Goal: Obtain resource: Download file/media

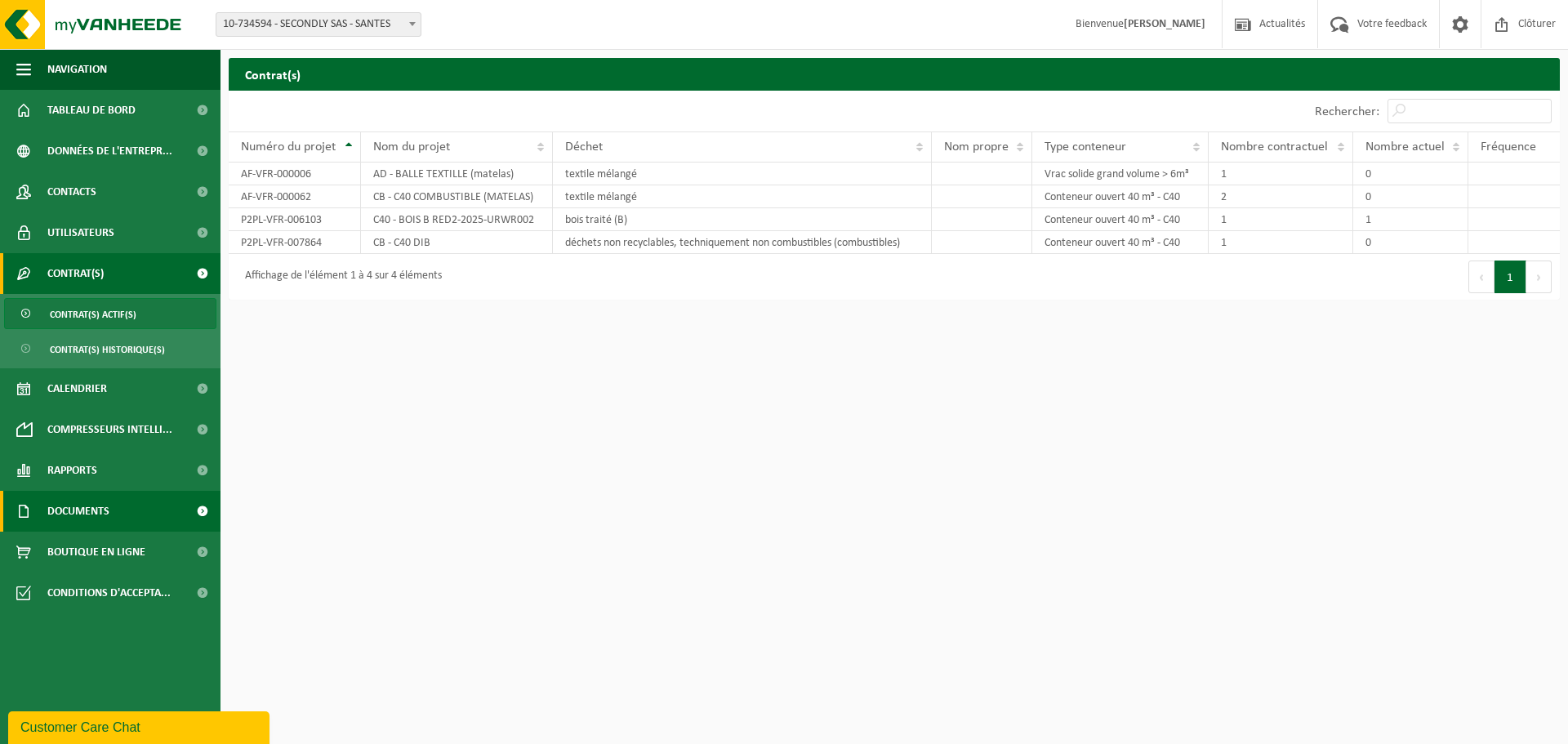
click at [122, 521] on link "Documents" at bounding box center [110, 511] width 220 height 41
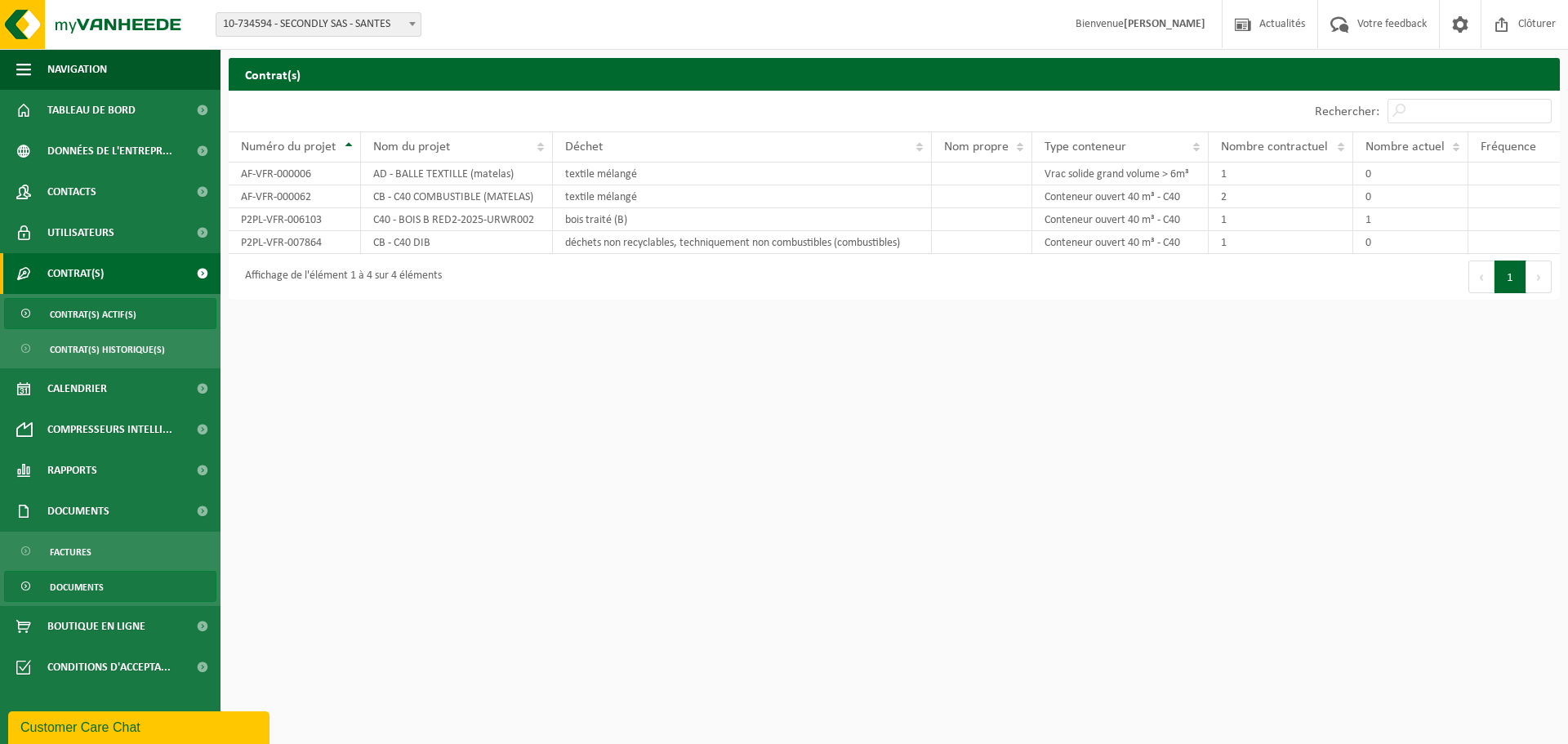
click at [108, 580] on link "Documents" at bounding box center [110, 586] width 212 height 31
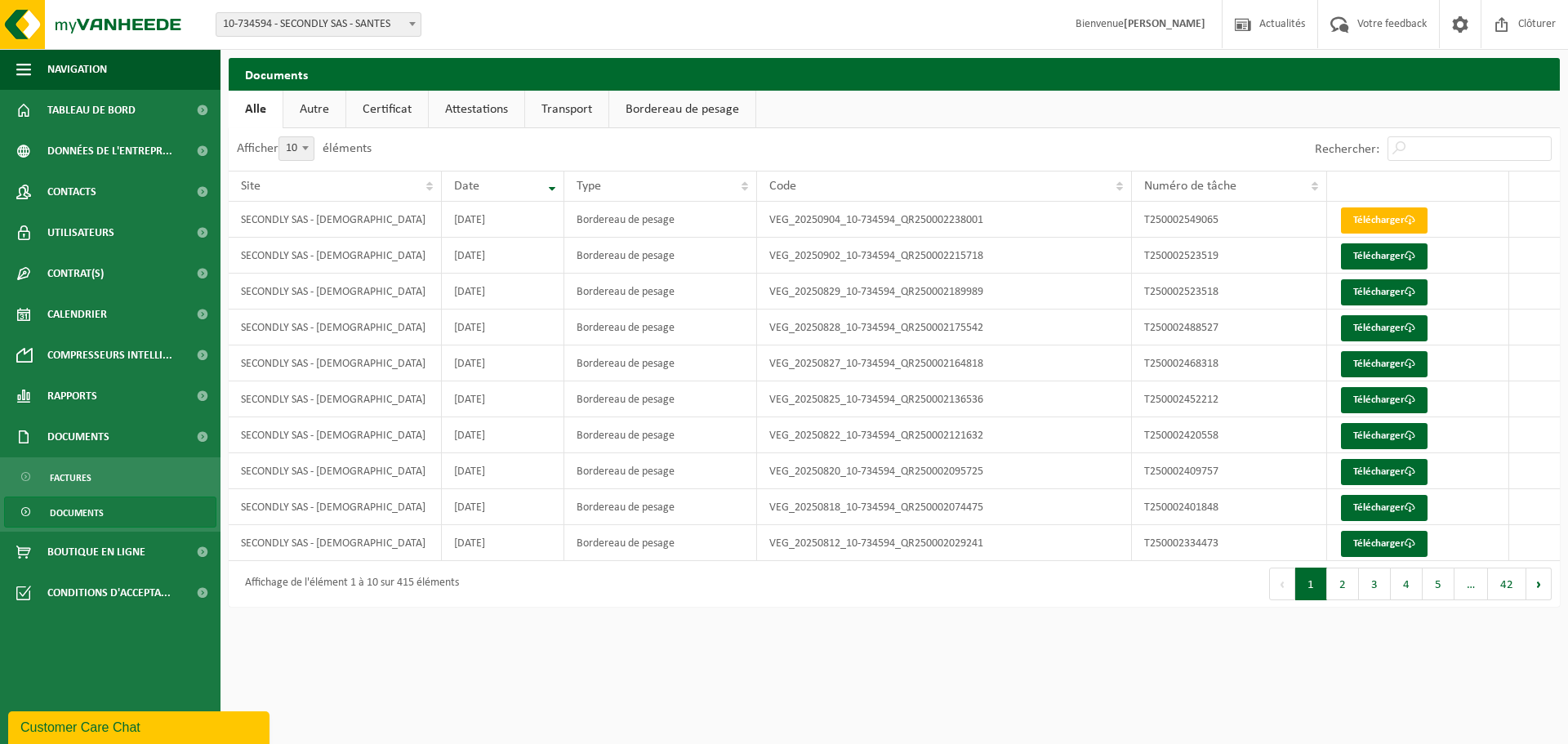
click at [577, 110] on link "Transport" at bounding box center [567, 110] width 83 height 38
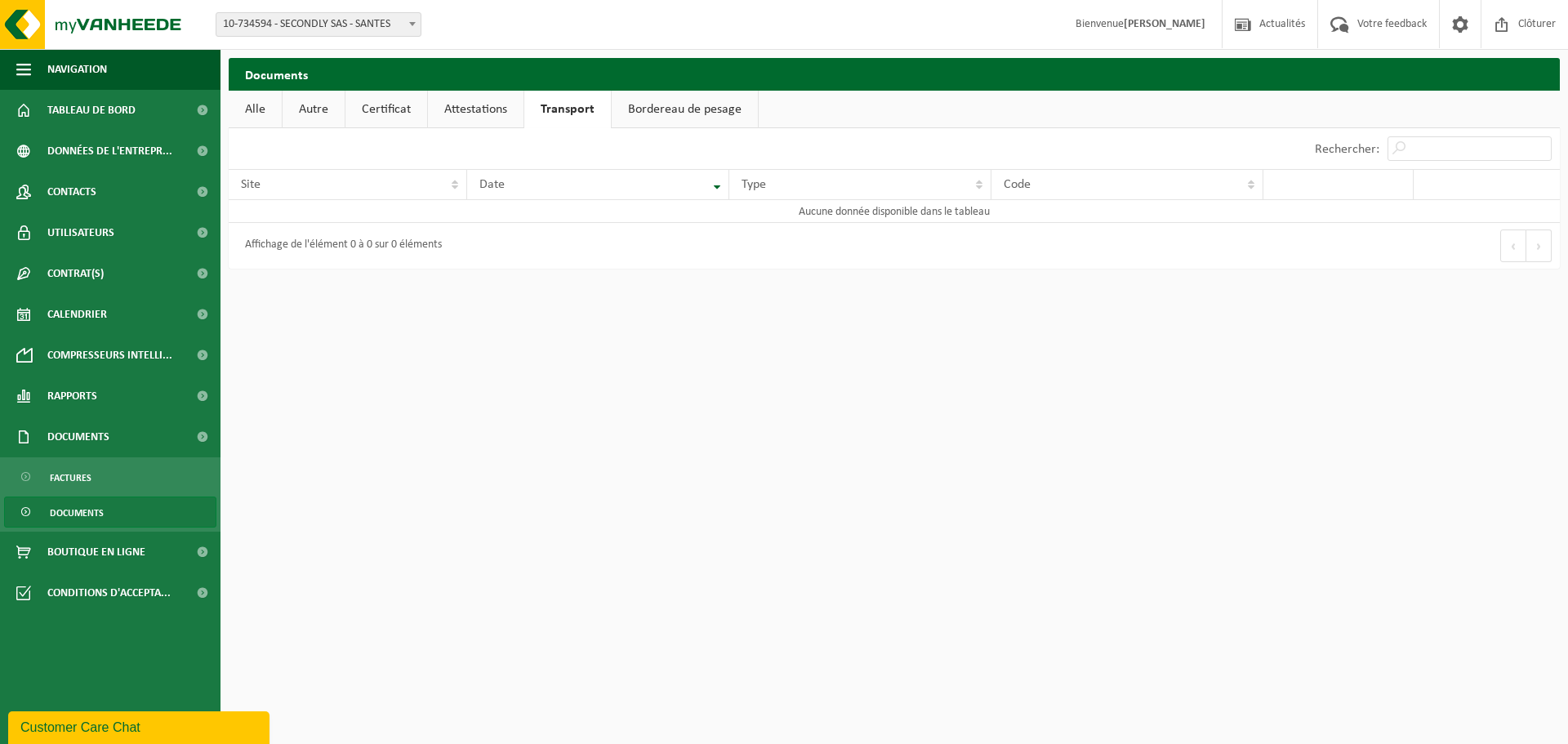
click at [505, 112] on link "Attestations" at bounding box center [475, 110] width 96 height 38
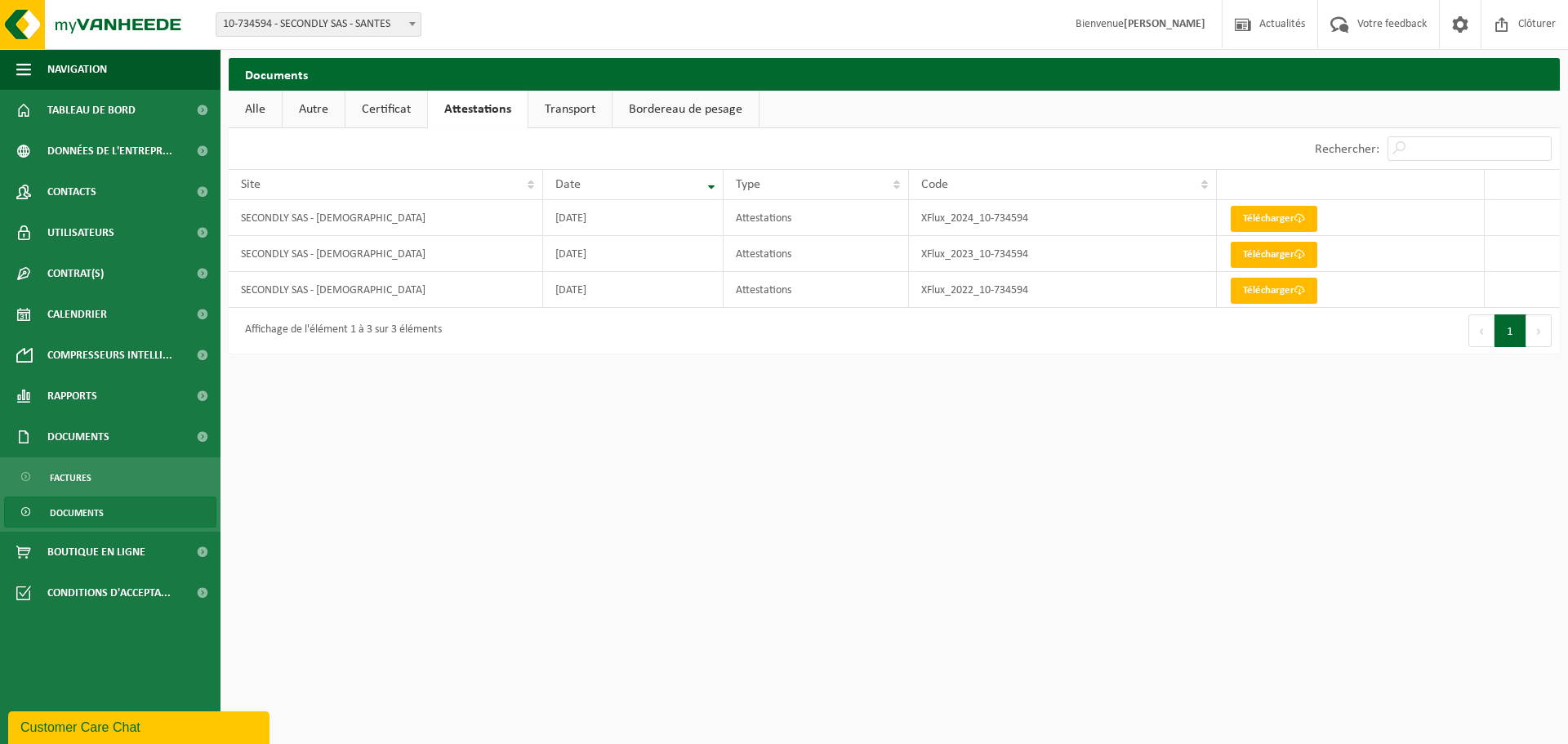
click at [401, 114] on link "Certificat" at bounding box center [386, 110] width 81 height 38
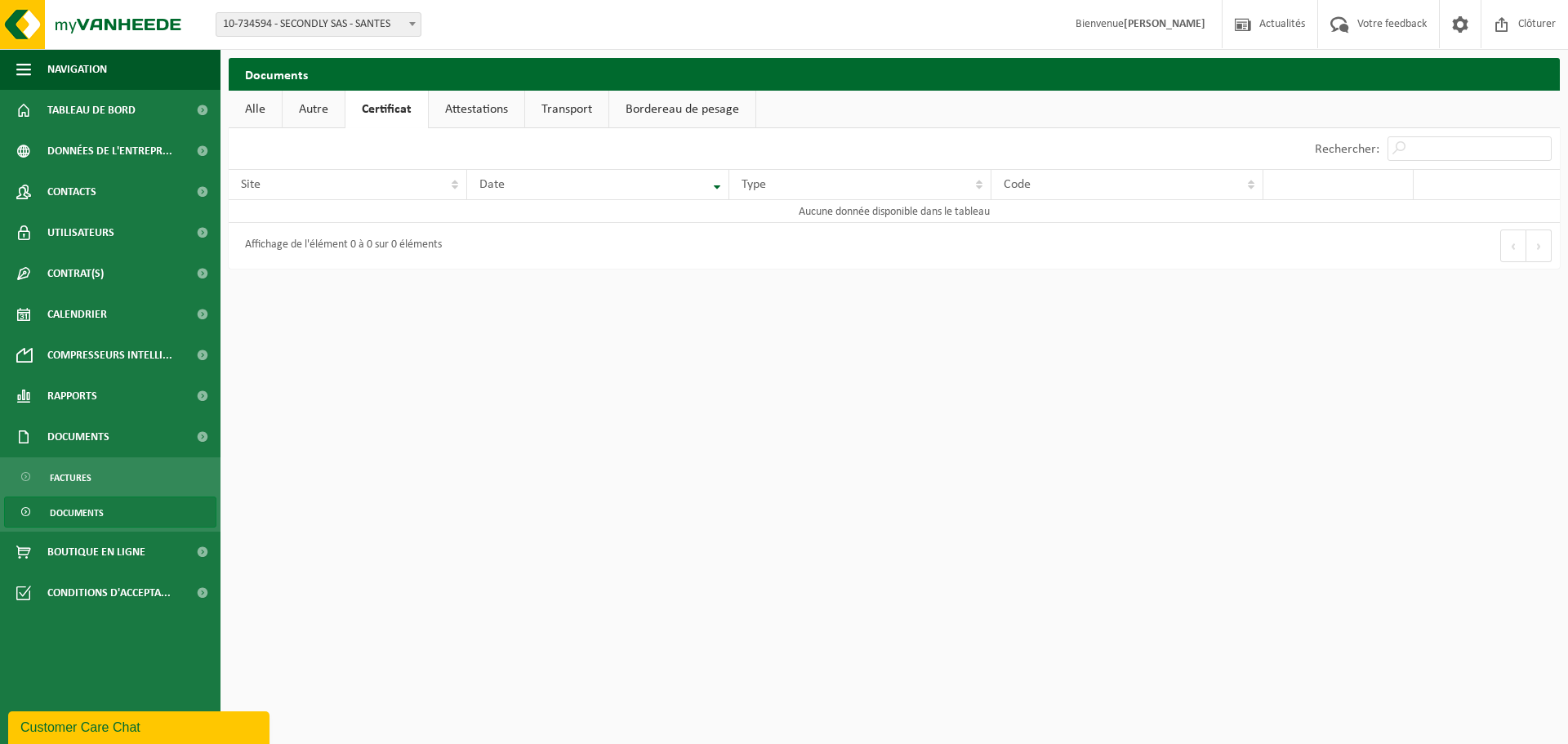
click at [316, 115] on link "Autre" at bounding box center [314, 110] width 62 height 38
click at [280, 119] on link "Alle" at bounding box center [255, 110] width 53 height 38
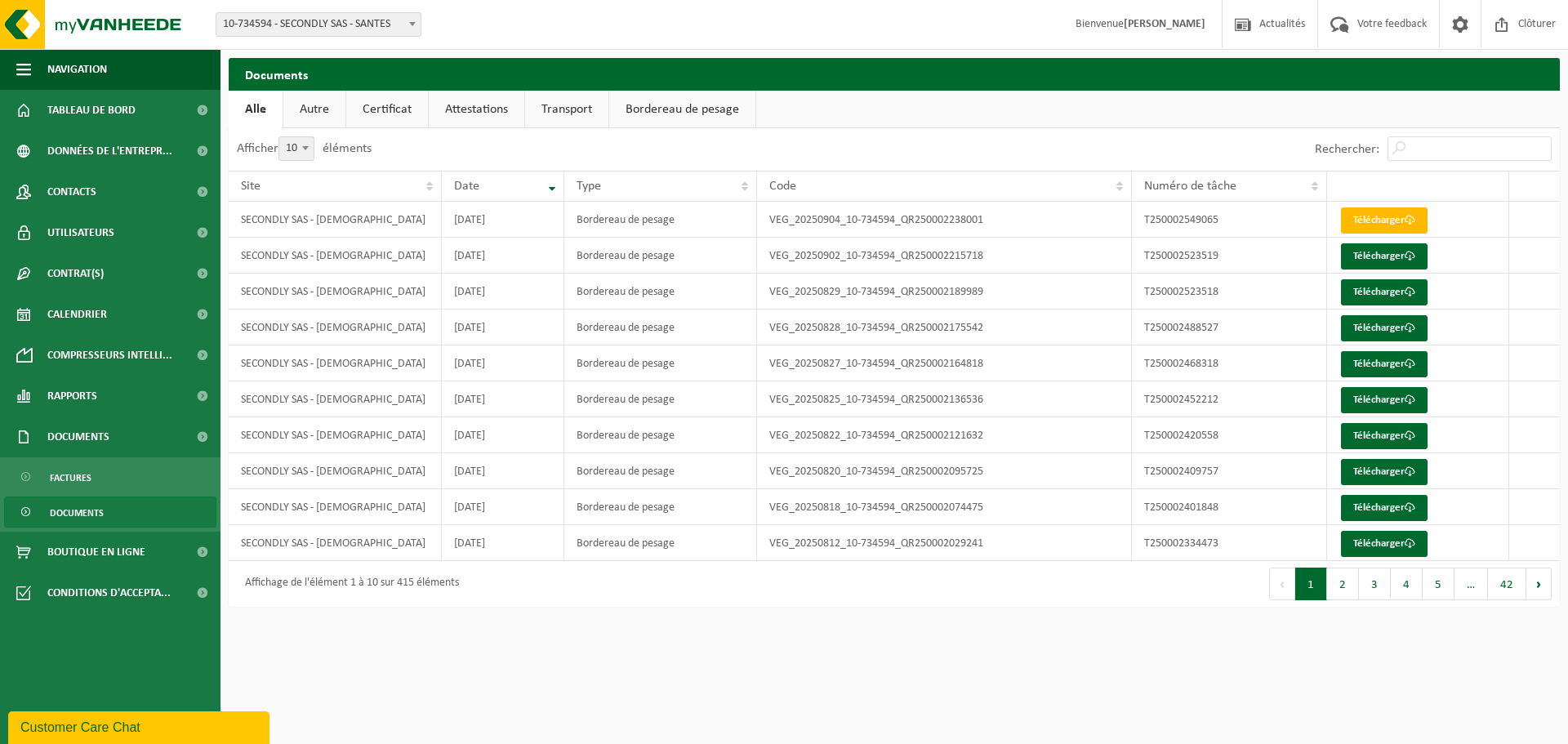
click at [104, 506] on link "Documents" at bounding box center [110, 512] width 212 height 31
click at [140, 271] on link "Contrat(s)" at bounding box center [110, 273] width 220 height 41
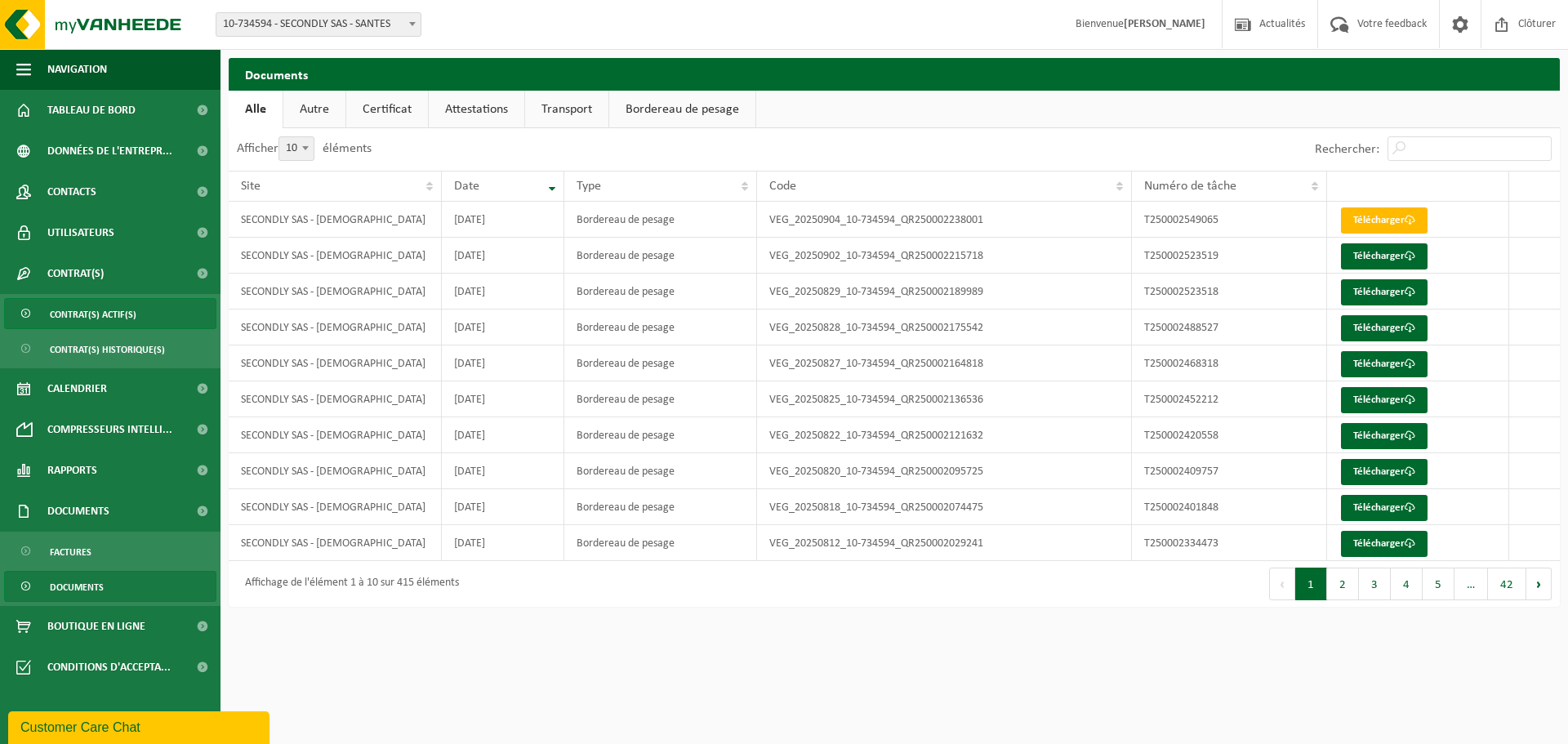
click at [114, 315] on span "Contrat(s) actif(s)" at bounding box center [93, 314] width 86 height 31
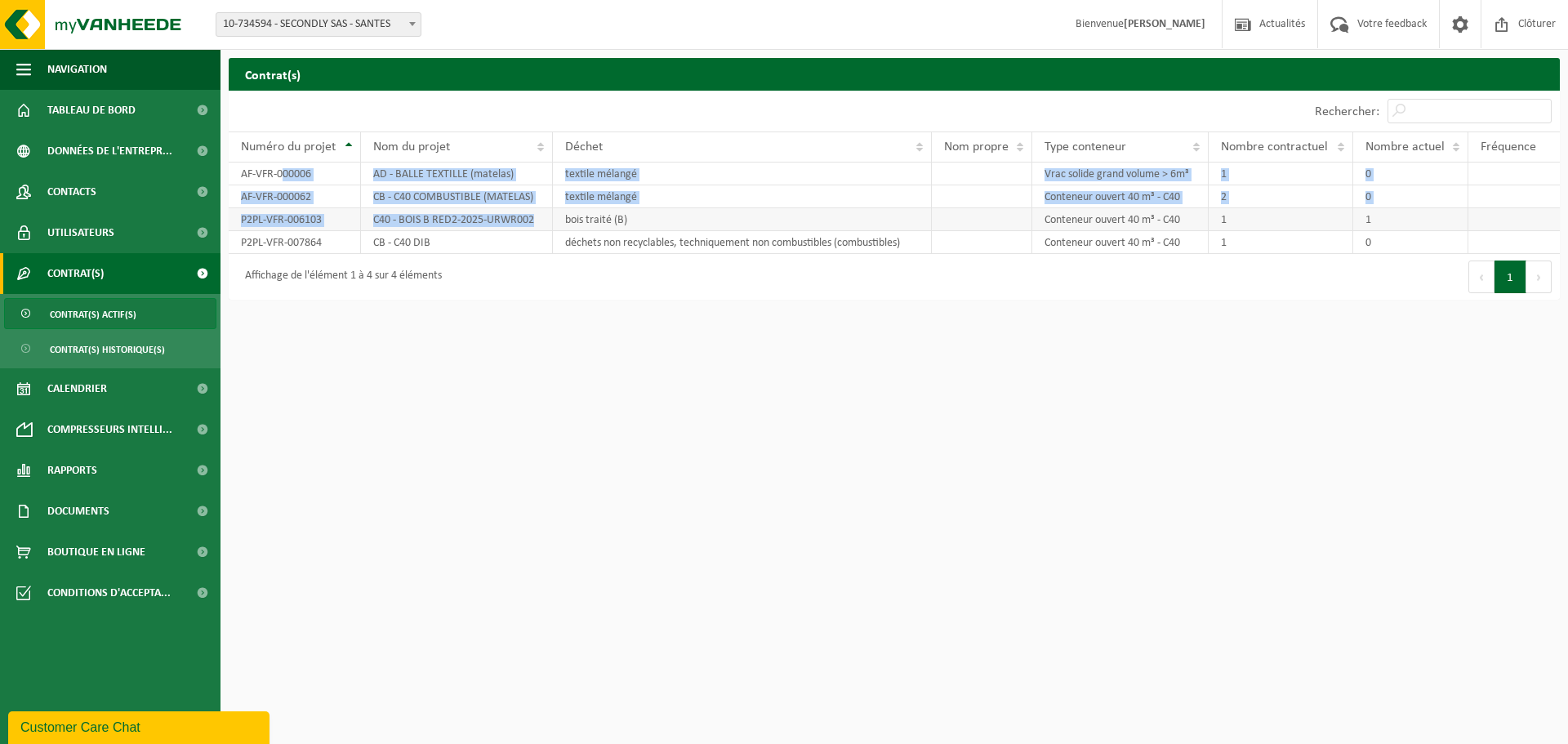
drag, startPoint x: 361, startPoint y: 179, endPoint x: 534, endPoint y: 219, distance: 177.6
click at [534, 219] on tbody "AF-VFR-000006 AD - BALLE TEXTILLE (matelas) textile mélangé Vrac solide grand v…" at bounding box center [894, 208] width 1330 height 92
click at [507, 227] on td "C40 - BOIS B RED2-2025-URWR002" at bounding box center [456, 220] width 192 height 23
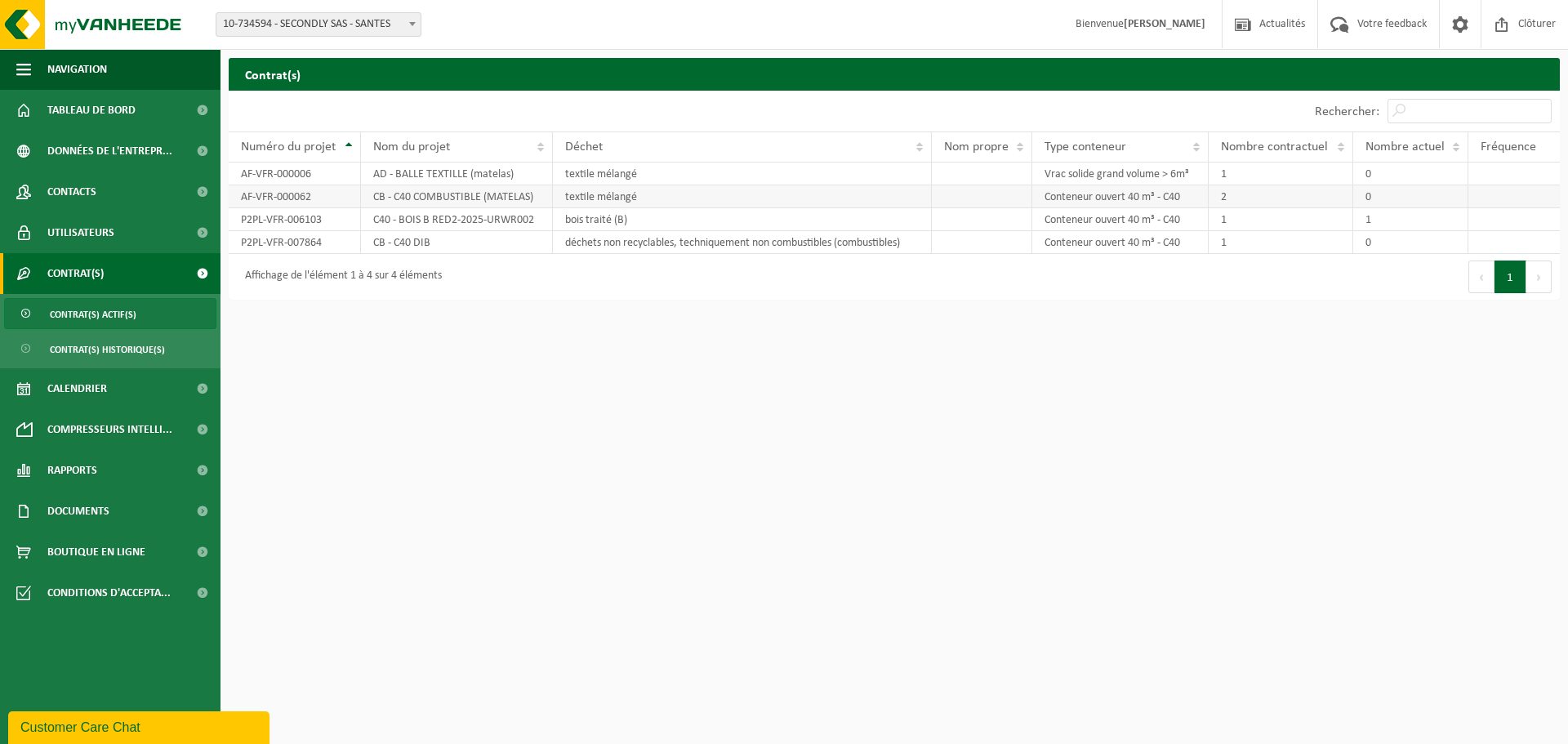
click at [1225, 200] on td "2" at bounding box center [1280, 197] width 145 height 23
click at [102, 227] on span "Utilisateurs" at bounding box center [80, 232] width 67 height 41
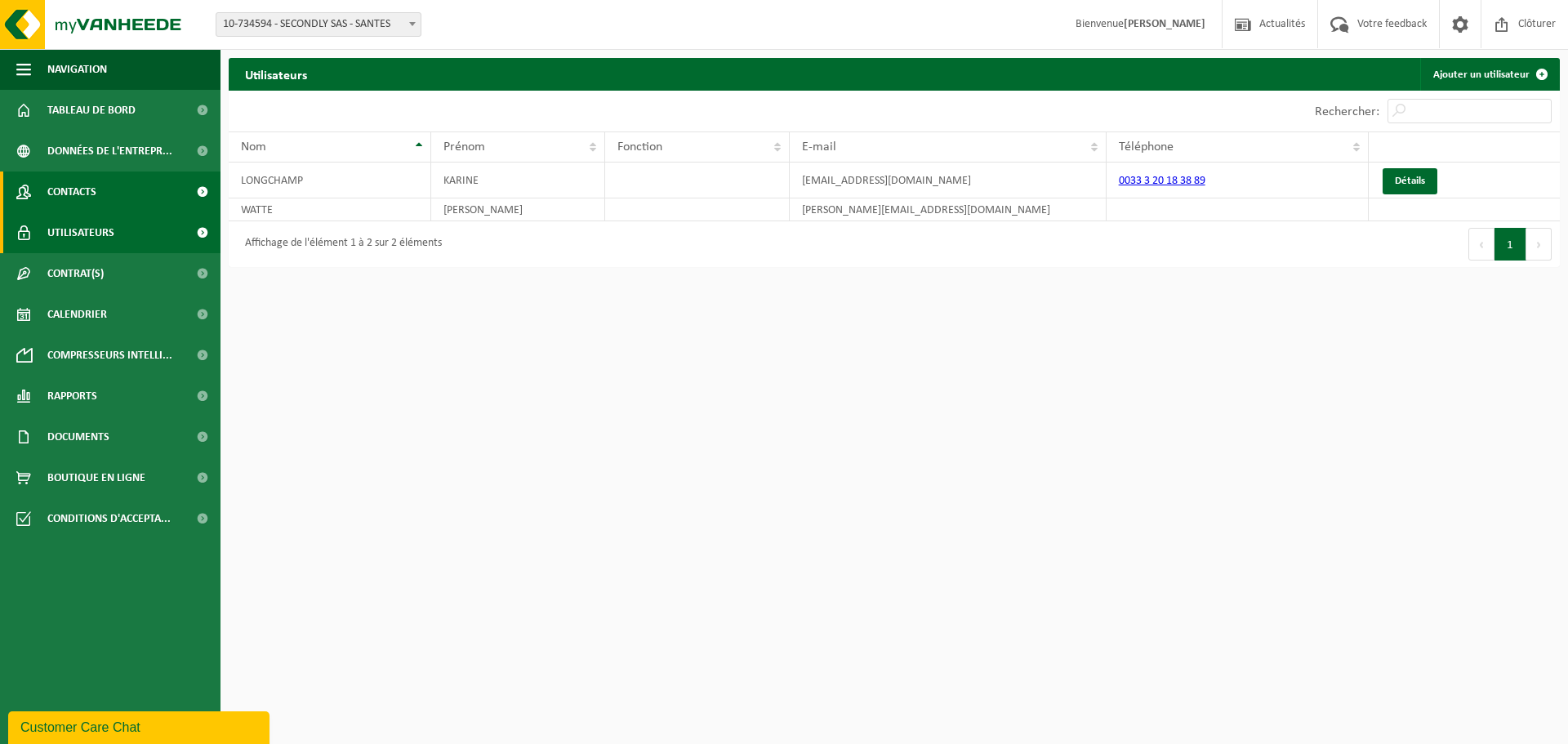
click at [98, 200] on link "Contacts" at bounding box center [110, 191] width 220 height 41
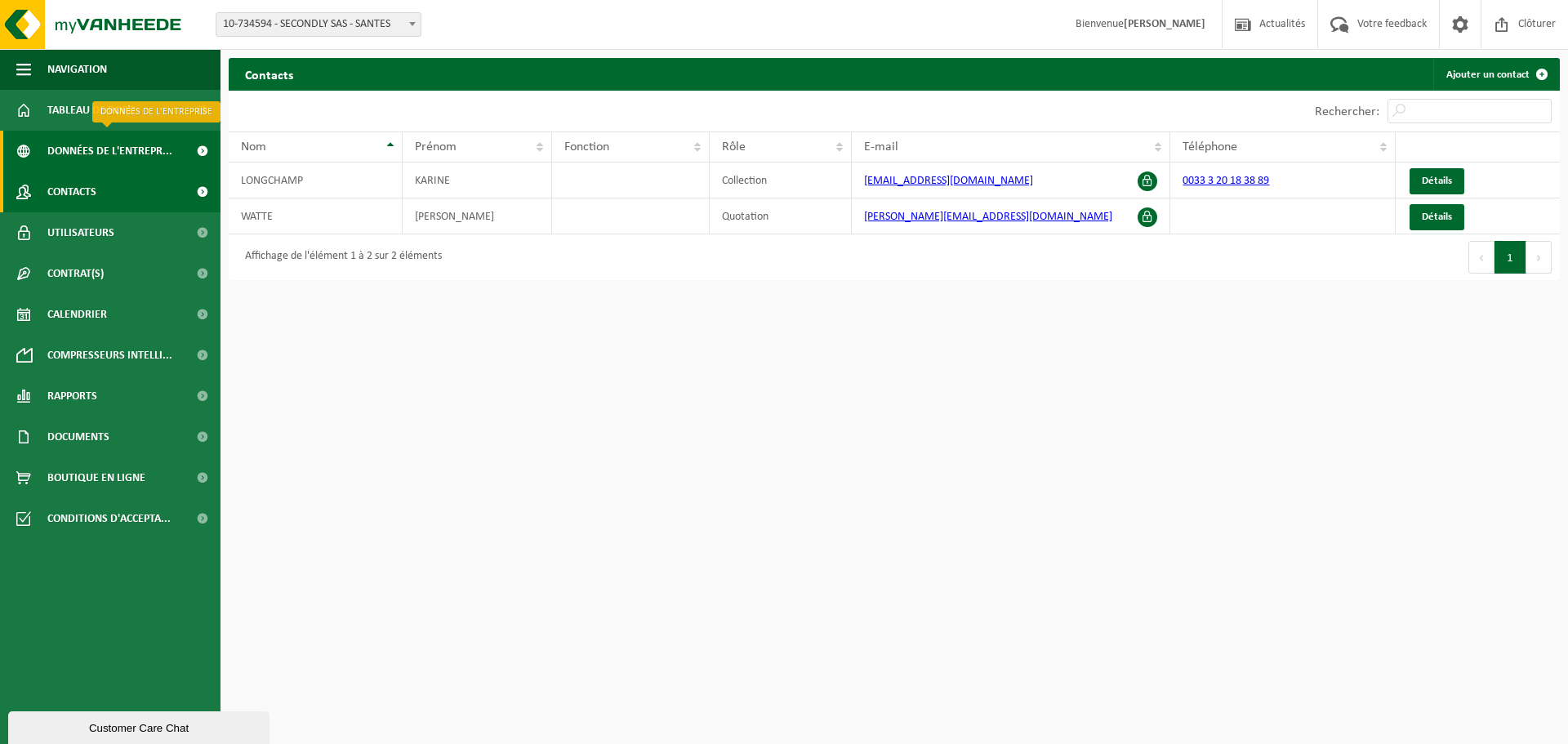
click at [101, 162] on span "Données de l'entrepr..." at bounding box center [110, 151] width 125 height 41
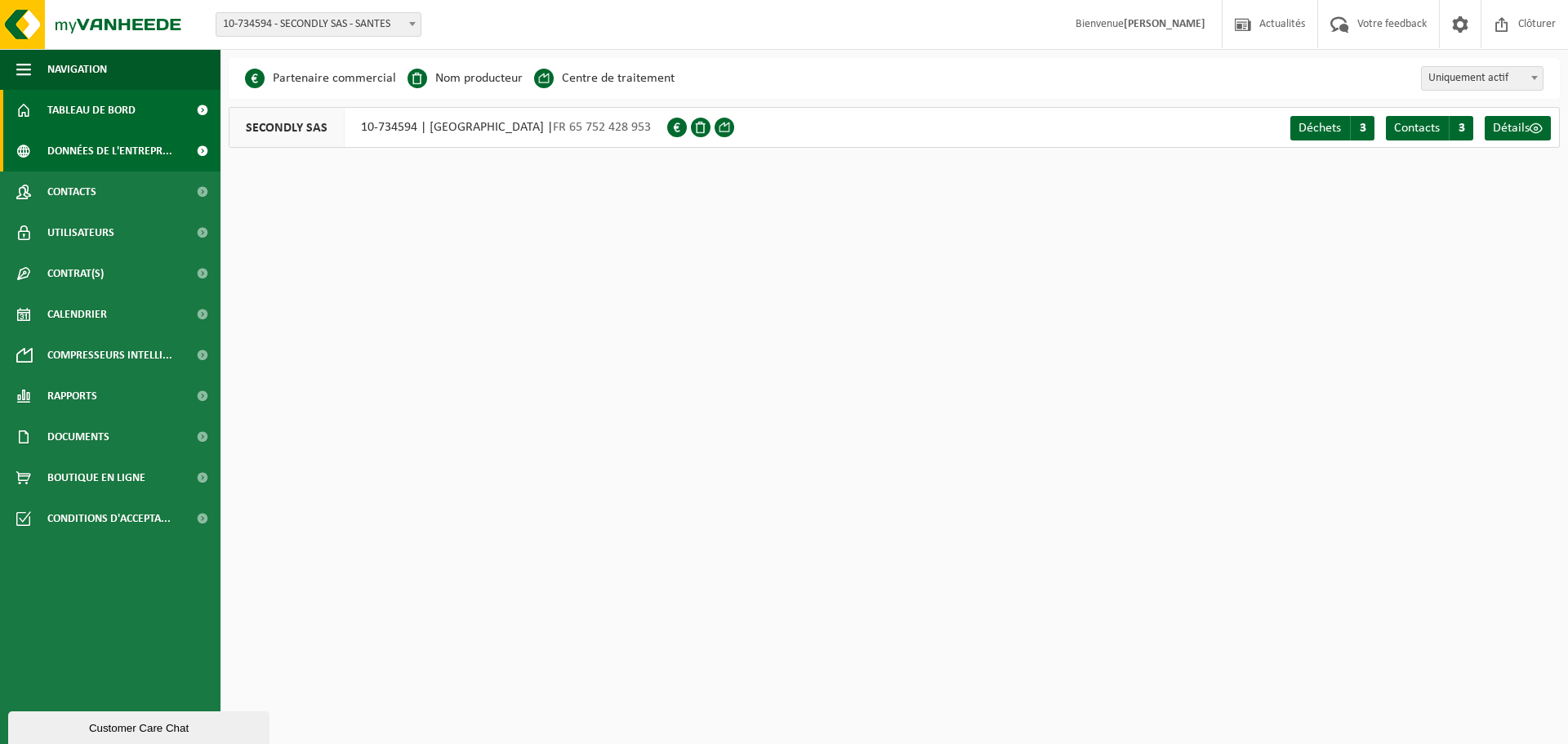
click at [93, 128] on span "Tableau de bord" at bounding box center [91, 110] width 88 height 41
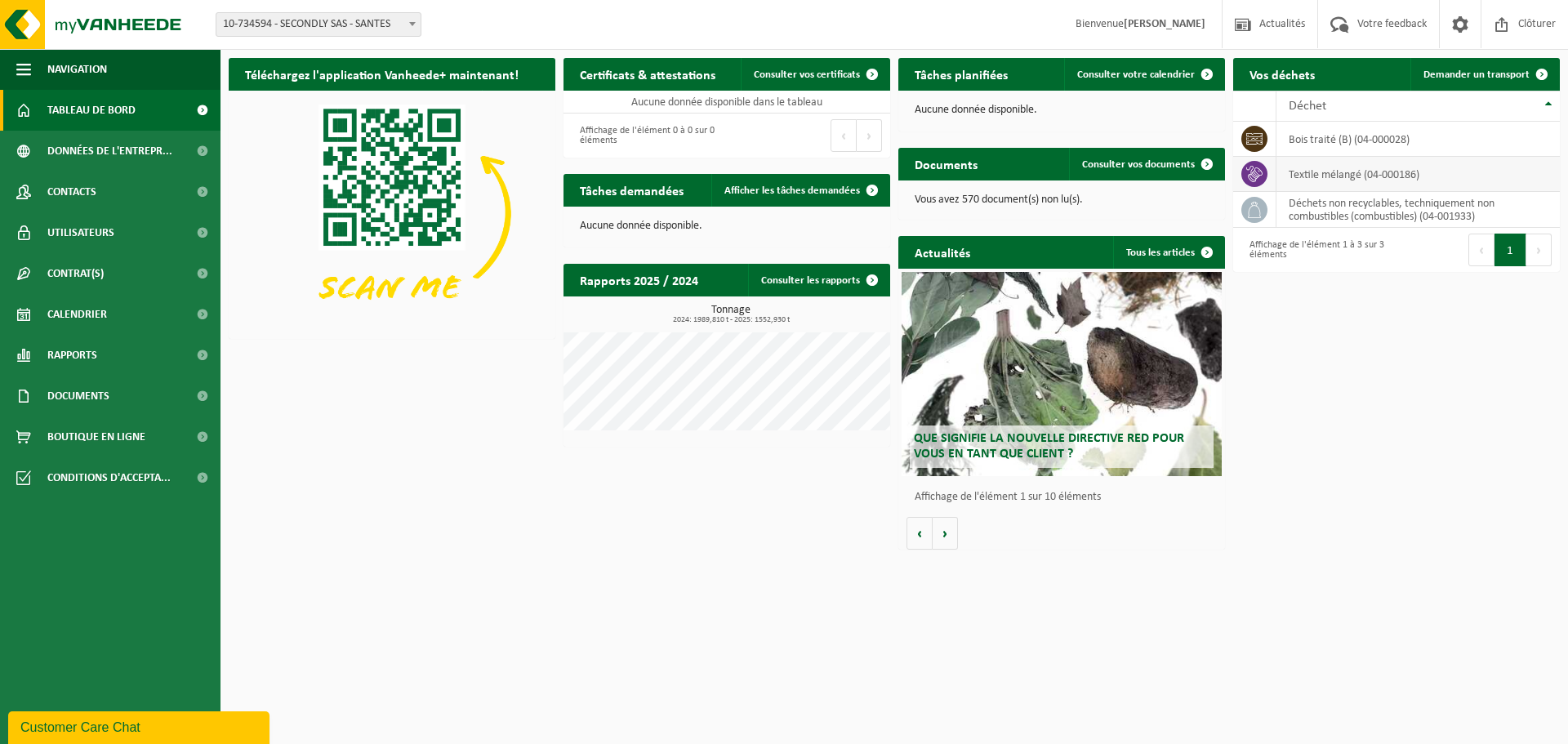
click at [1379, 168] on td "textile mélangé (04-000186)" at bounding box center [1418, 174] width 283 height 35
click at [1137, 163] on span "Consulter vos documents" at bounding box center [1137, 164] width 113 height 10
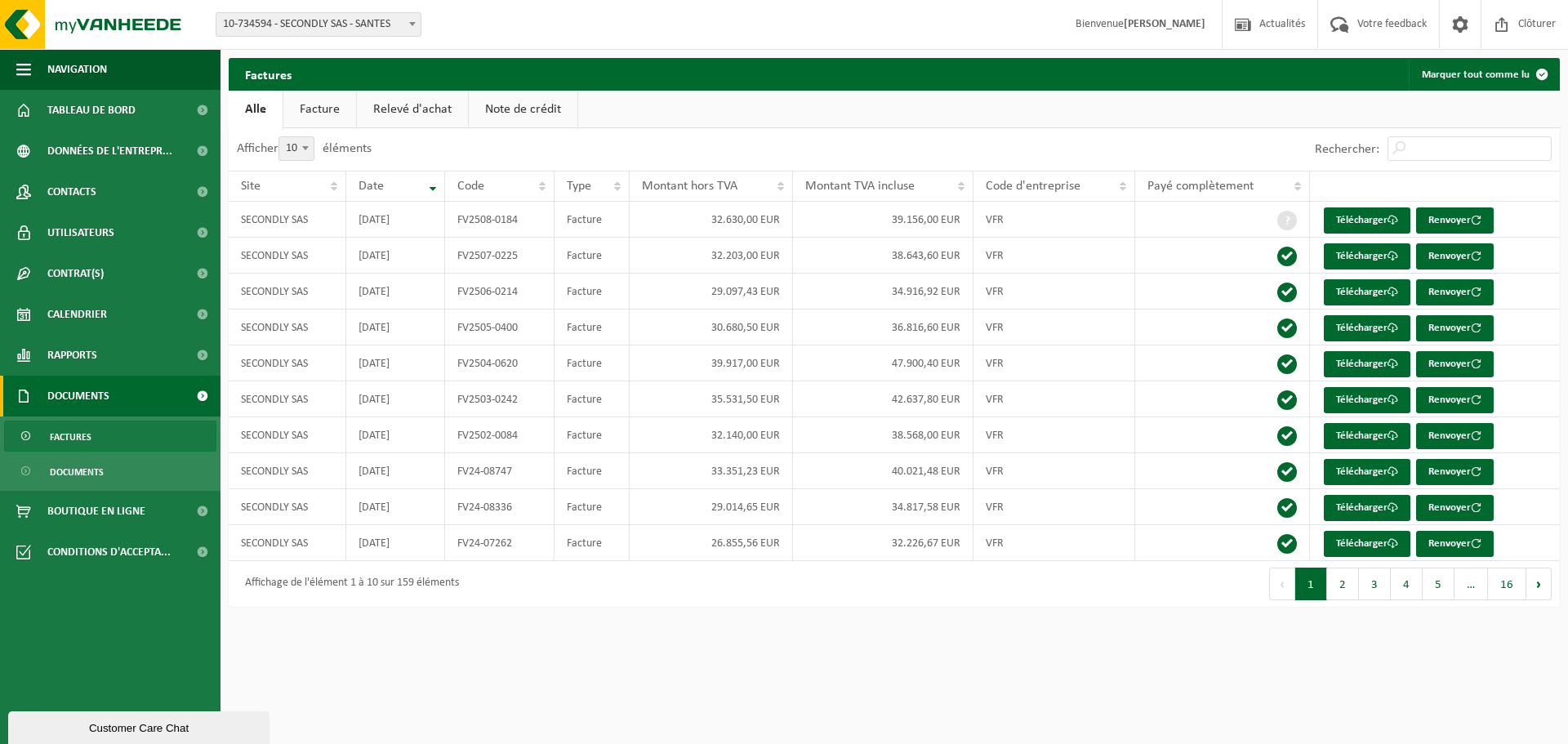
click at [313, 151] on span at bounding box center [305, 148] width 16 height 21
click at [313, 137] on select "10 25 50 100" at bounding box center [308, 136] width 49 height 1
select select "100"
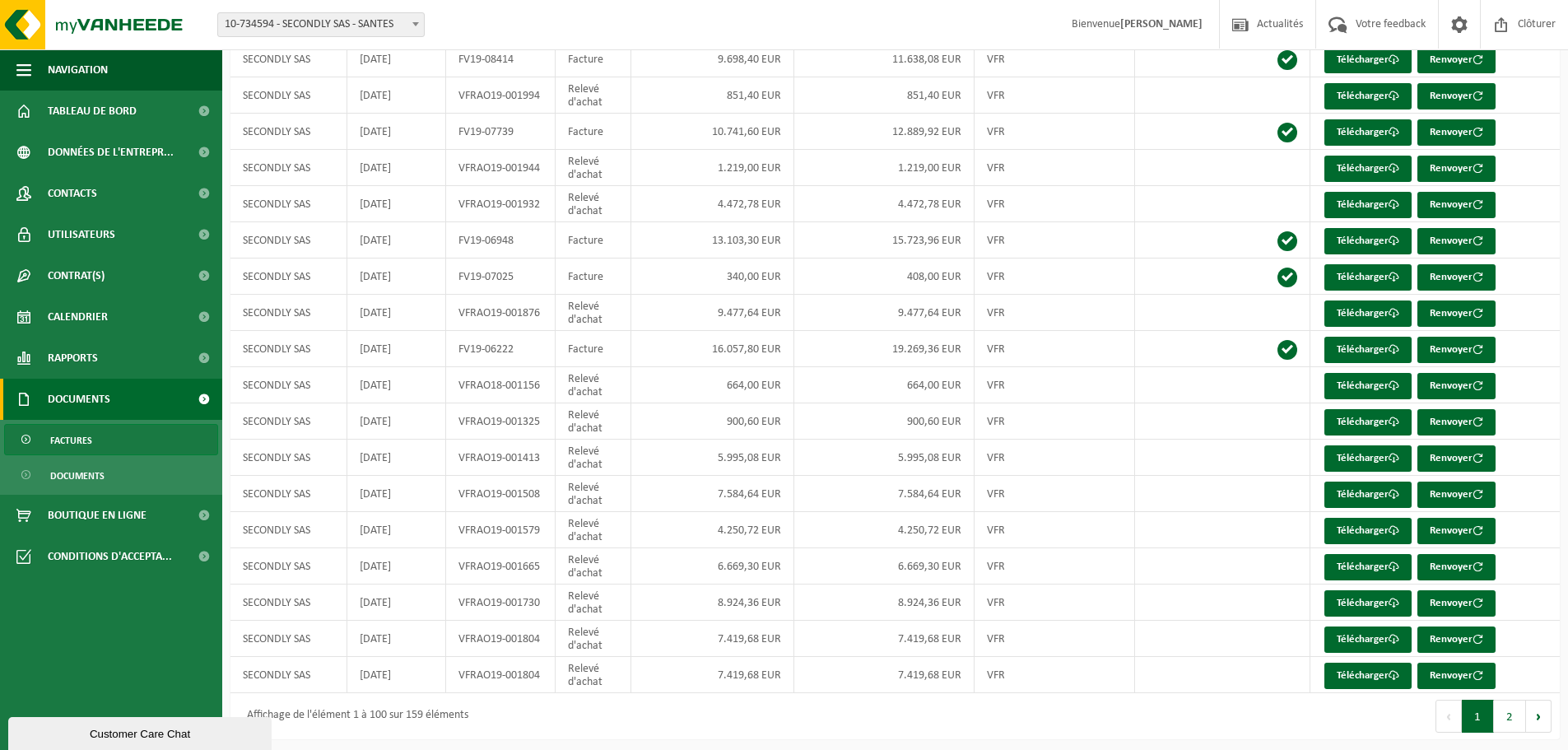
scroll to position [3138, 0]
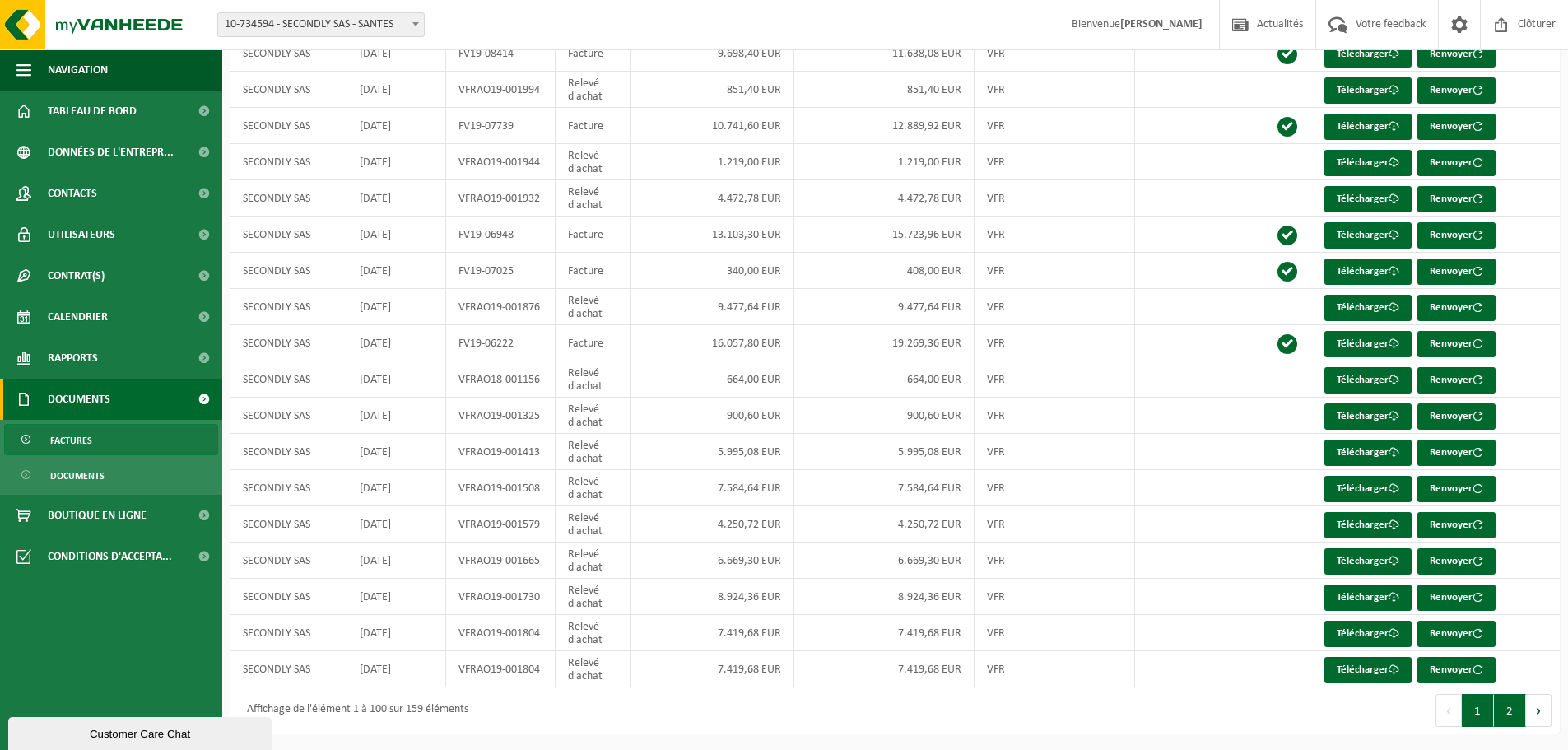
click at [1513, 717] on button "2" at bounding box center [1510, 710] width 32 height 33
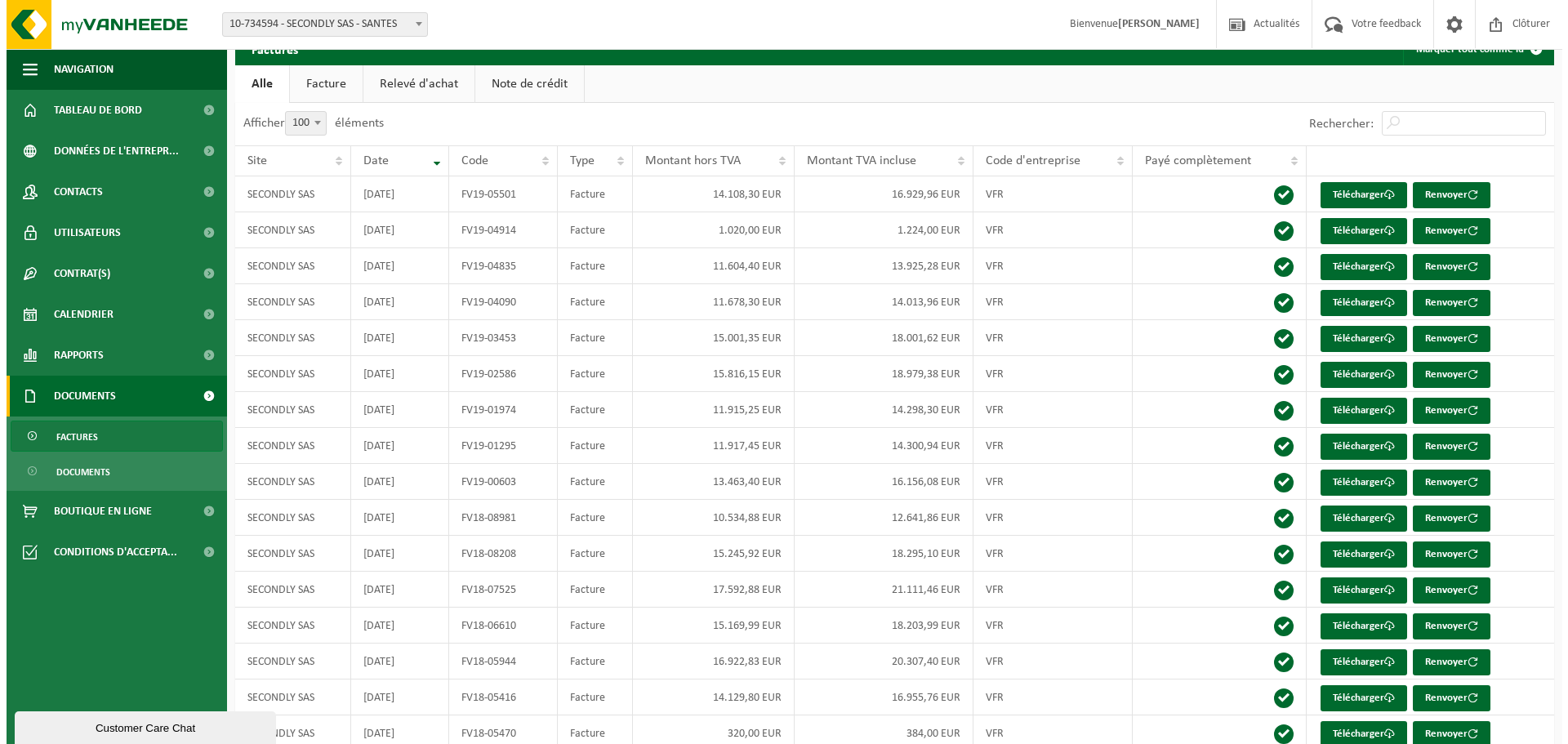
scroll to position [0, 0]
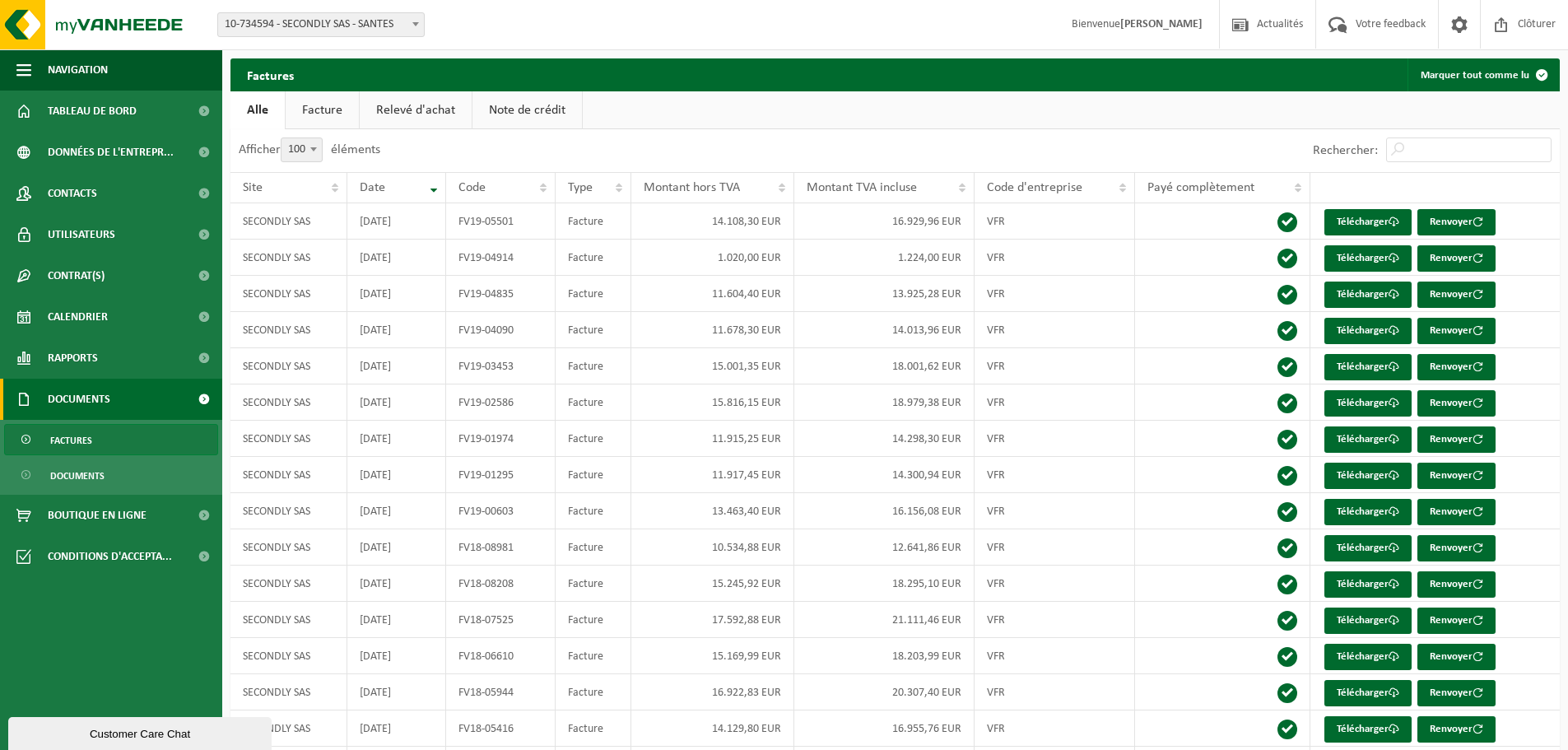
click at [333, 105] on link "Facture" at bounding box center [321, 111] width 73 height 38
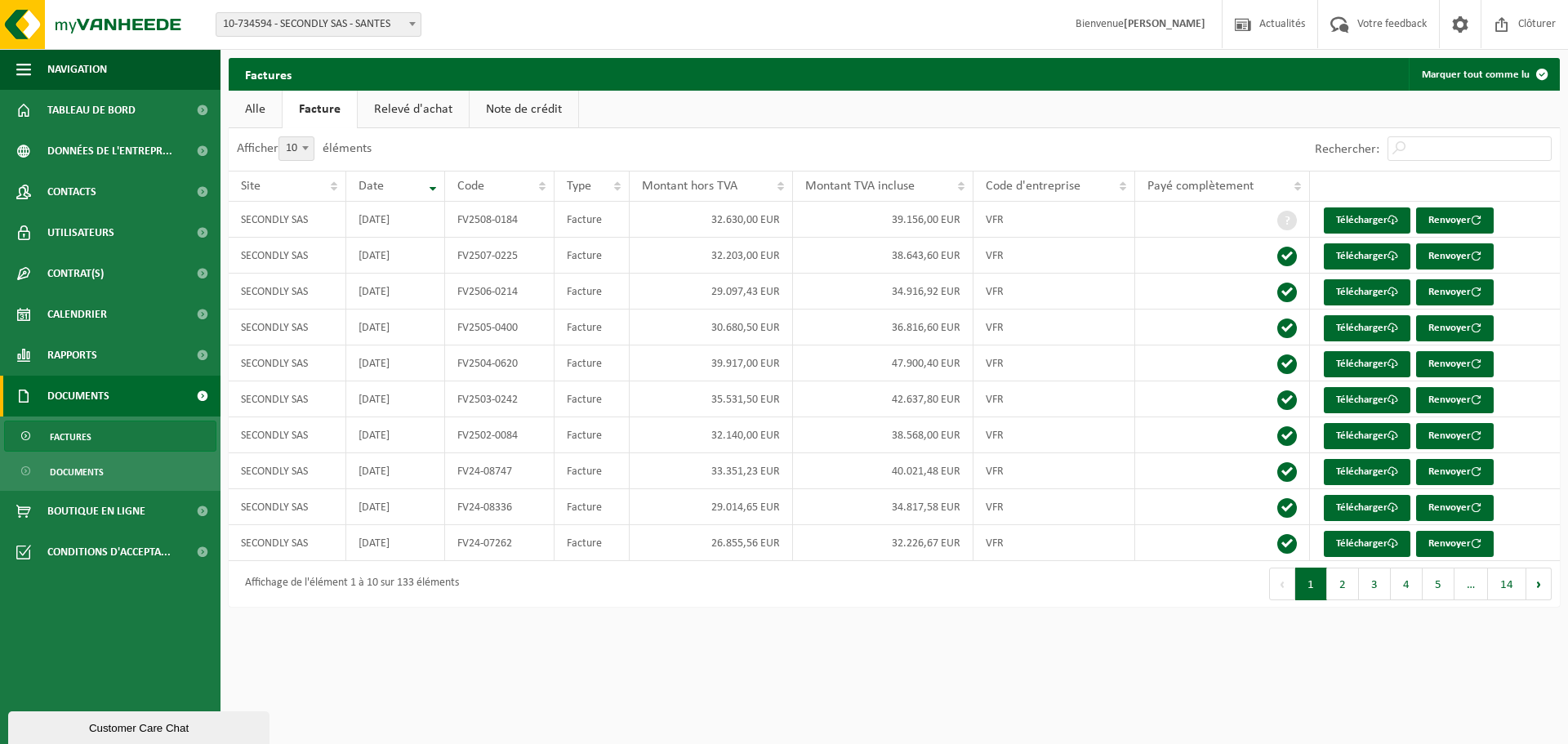
click at [414, 108] on link "Relevé d'achat" at bounding box center [413, 110] width 111 height 38
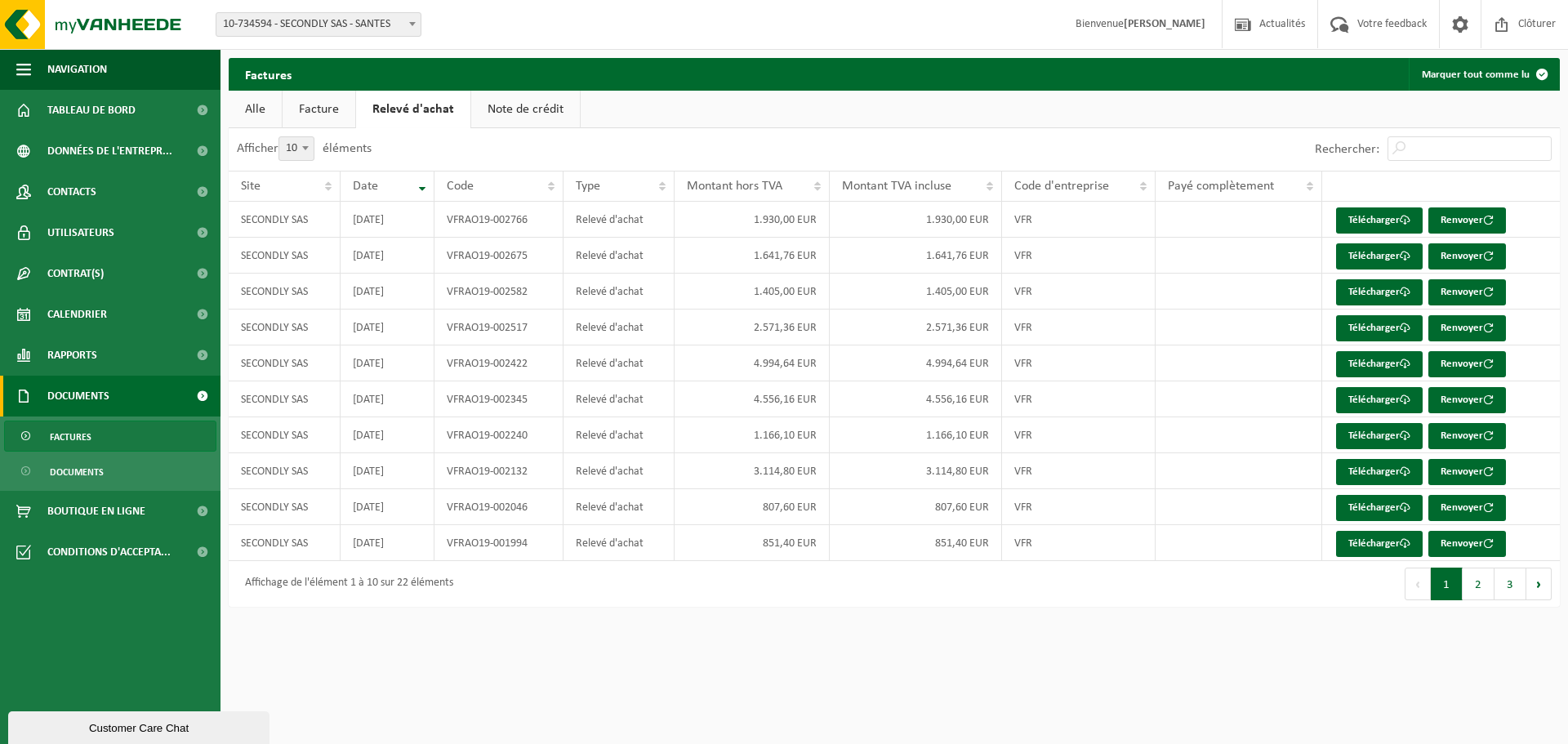
click at [536, 107] on link "Note de crédit" at bounding box center [525, 110] width 109 height 38
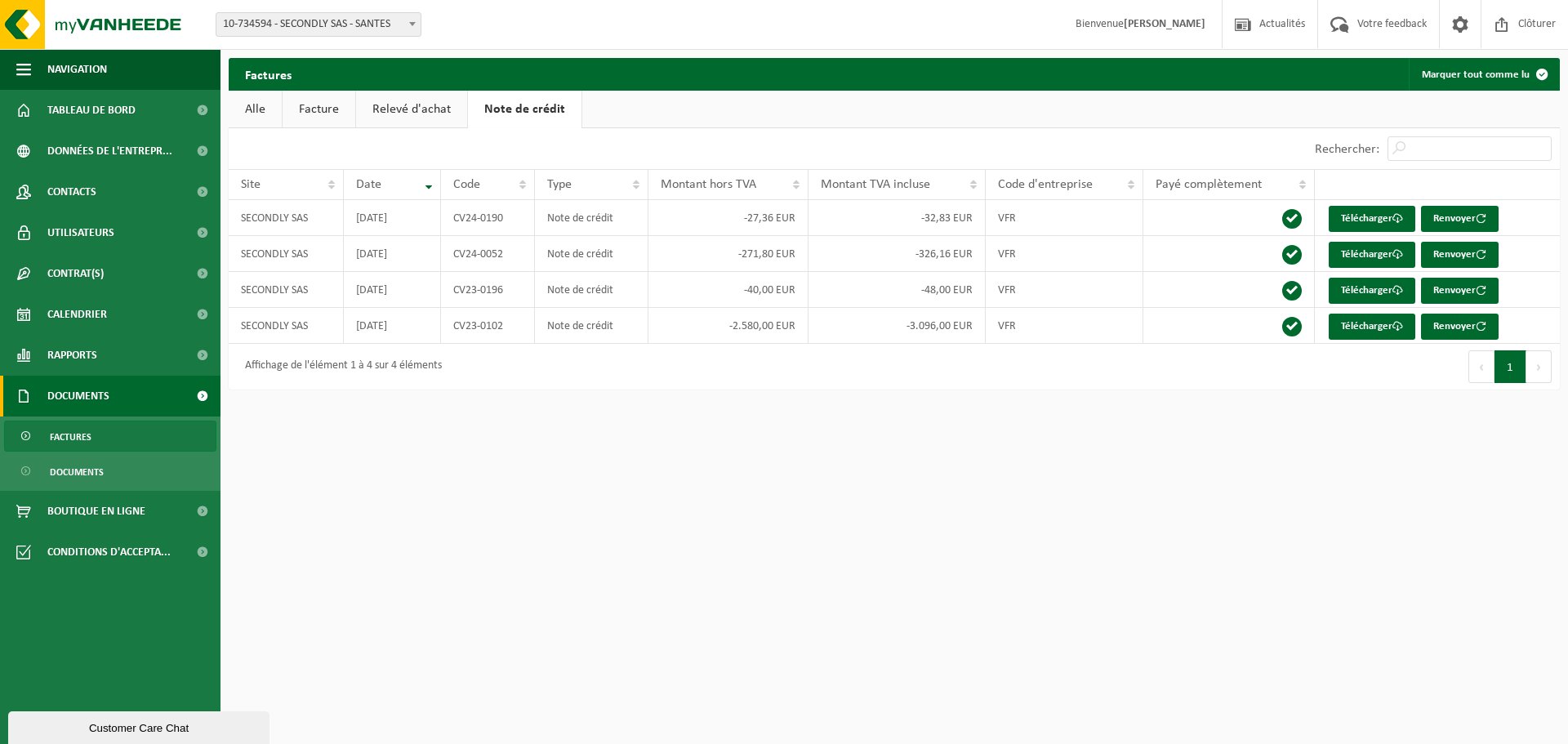
click at [442, 114] on link "Relevé d'achat" at bounding box center [411, 110] width 111 height 38
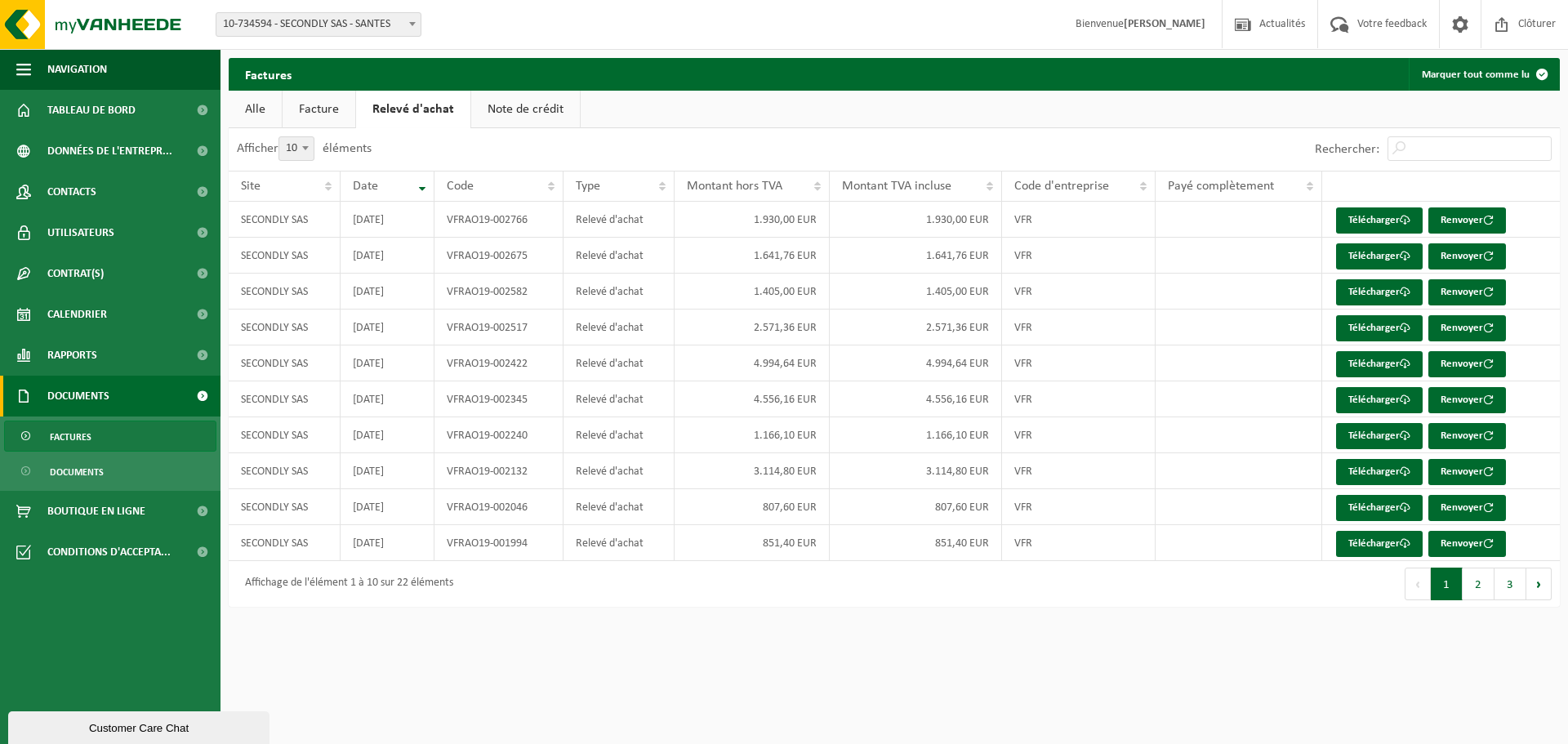
click at [79, 444] on span "Factures" at bounding box center [71, 436] width 42 height 31
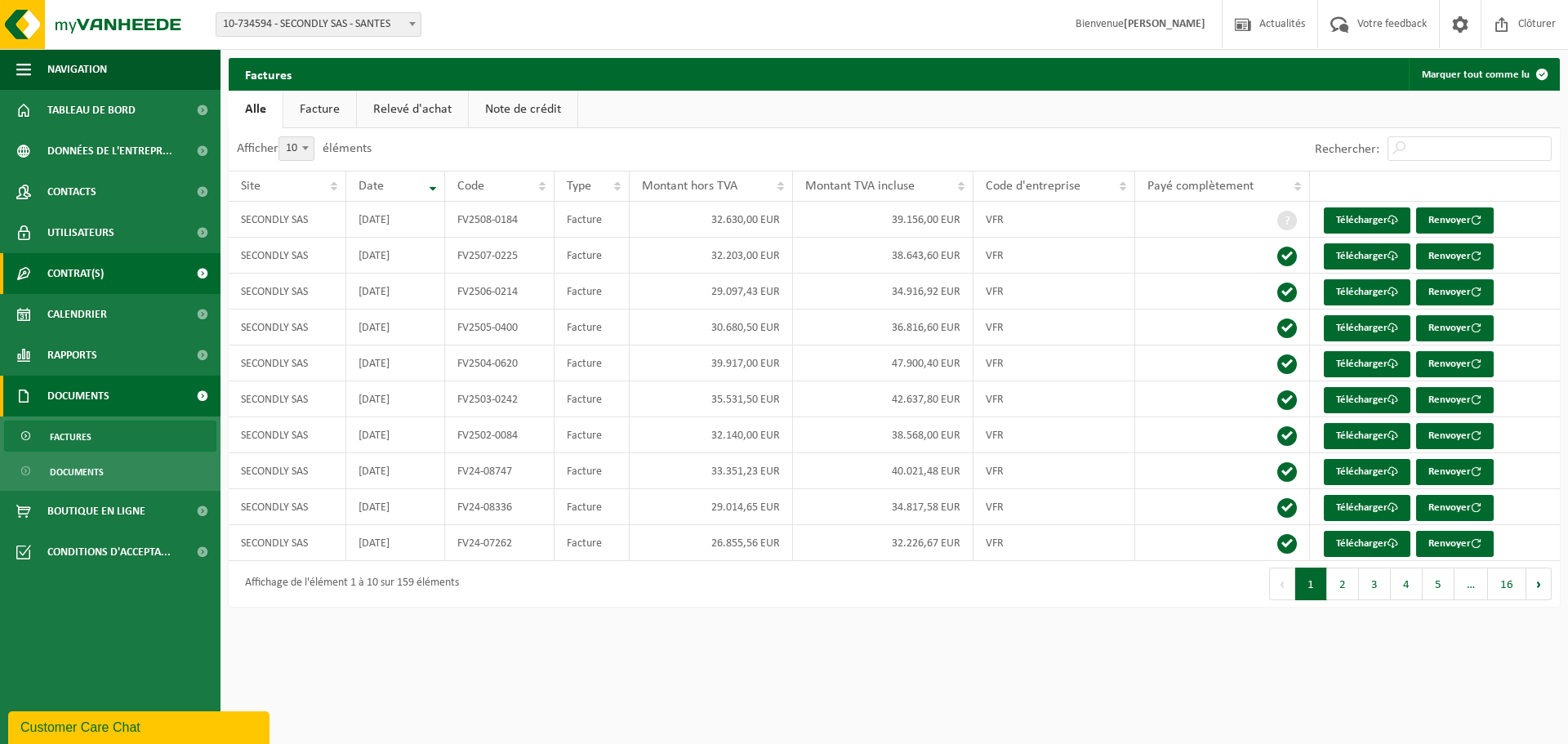
click at [90, 283] on span "Contrat(s)" at bounding box center [76, 273] width 57 height 41
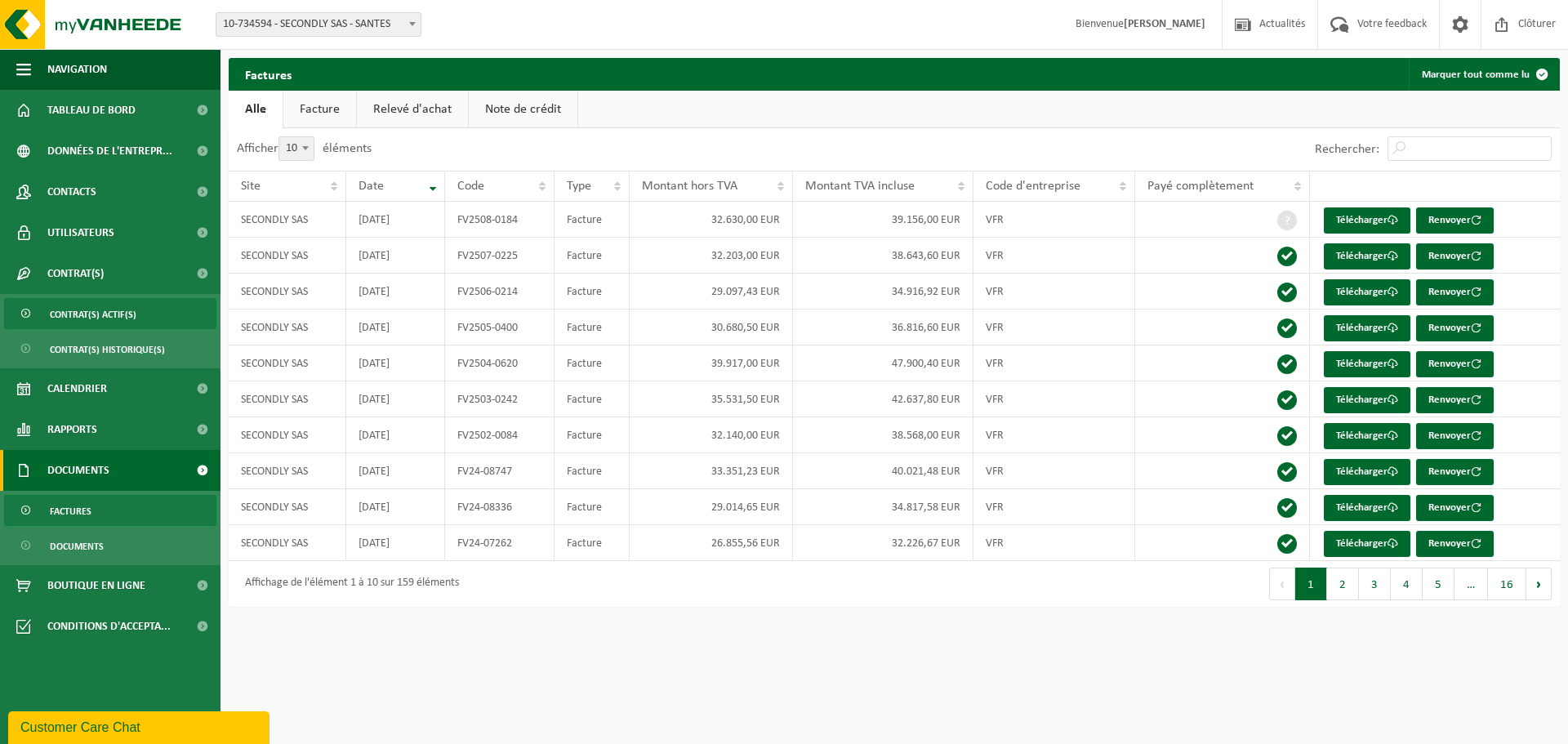
click at [93, 325] on span "Contrat(s) actif(s)" at bounding box center [93, 314] width 86 height 31
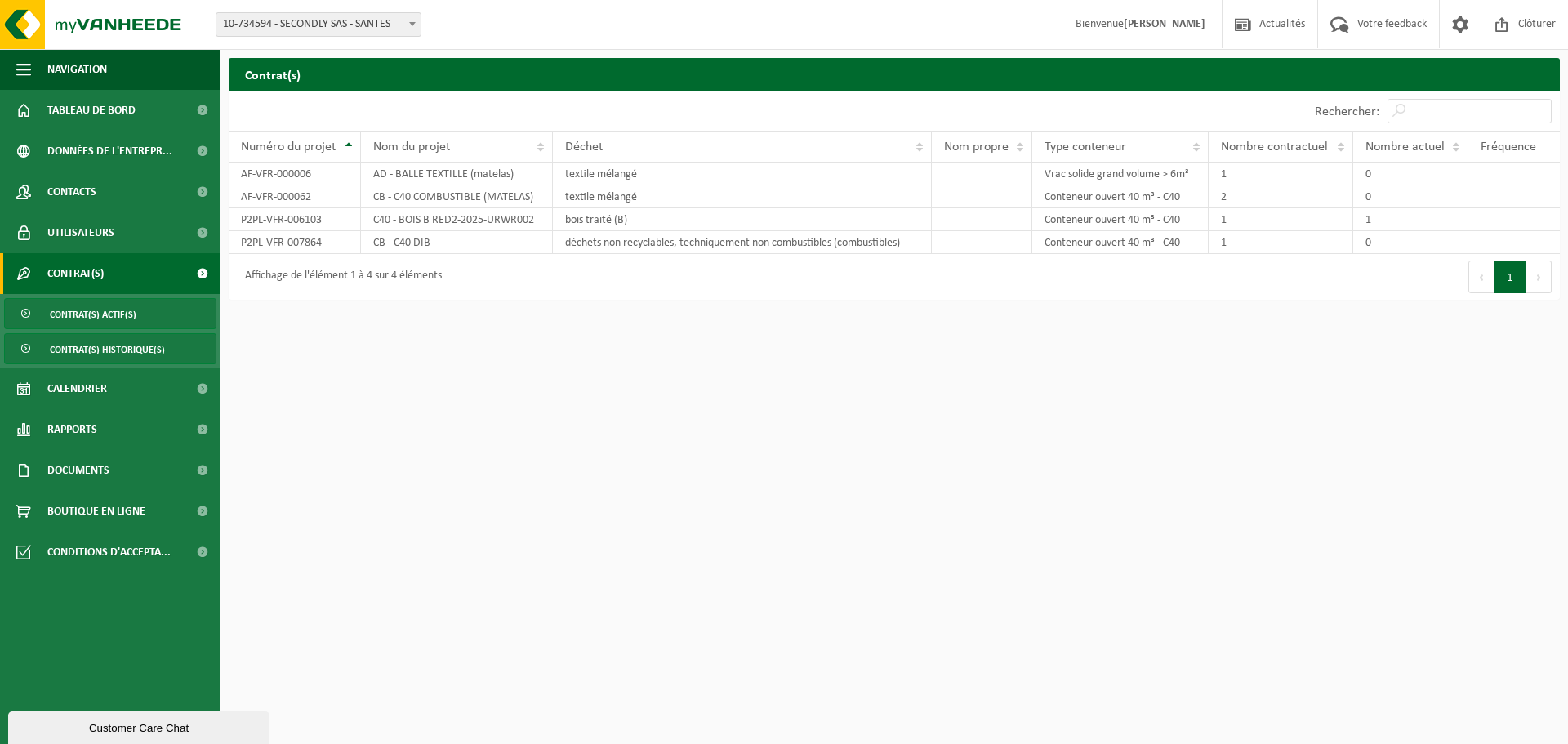
click at [95, 352] on span "Contrat(s) historique(s)" at bounding box center [108, 349] width 115 height 31
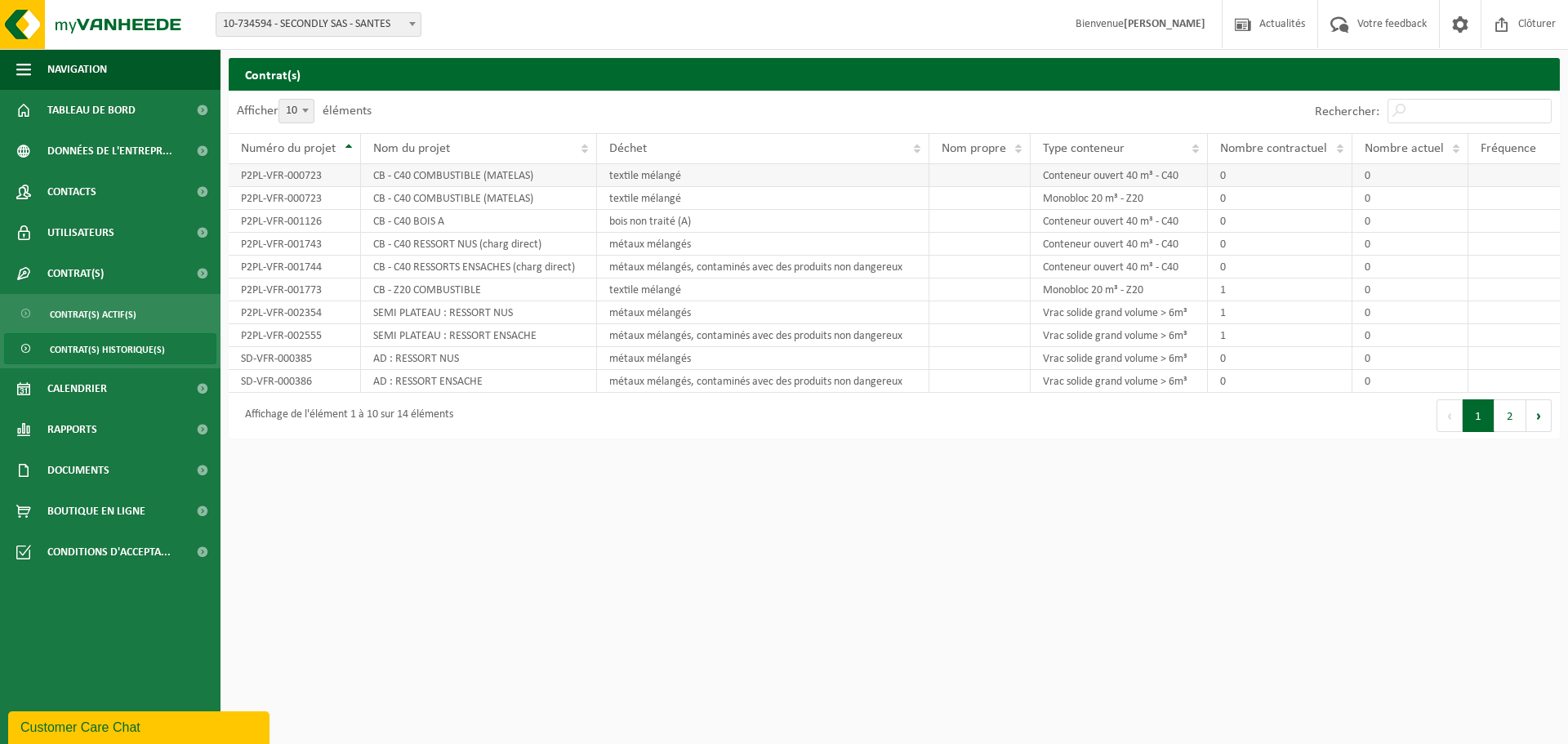
click at [637, 175] on td "textile mélangé" at bounding box center [763, 175] width 332 height 23
click at [118, 162] on span "Données de l'entrepr..." at bounding box center [110, 151] width 125 height 41
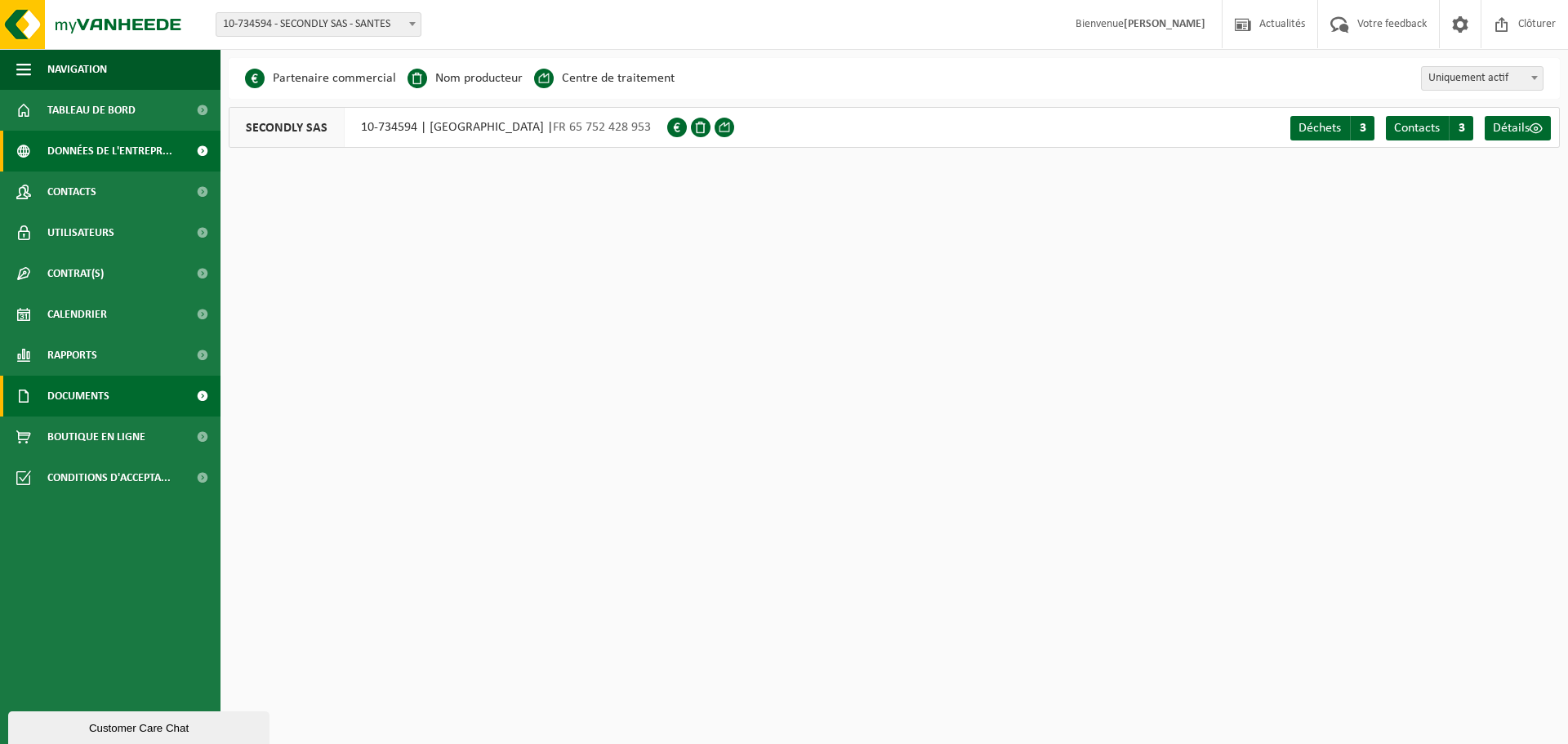
click at [105, 396] on span "Documents" at bounding box center [79, 396] width 62 height 41
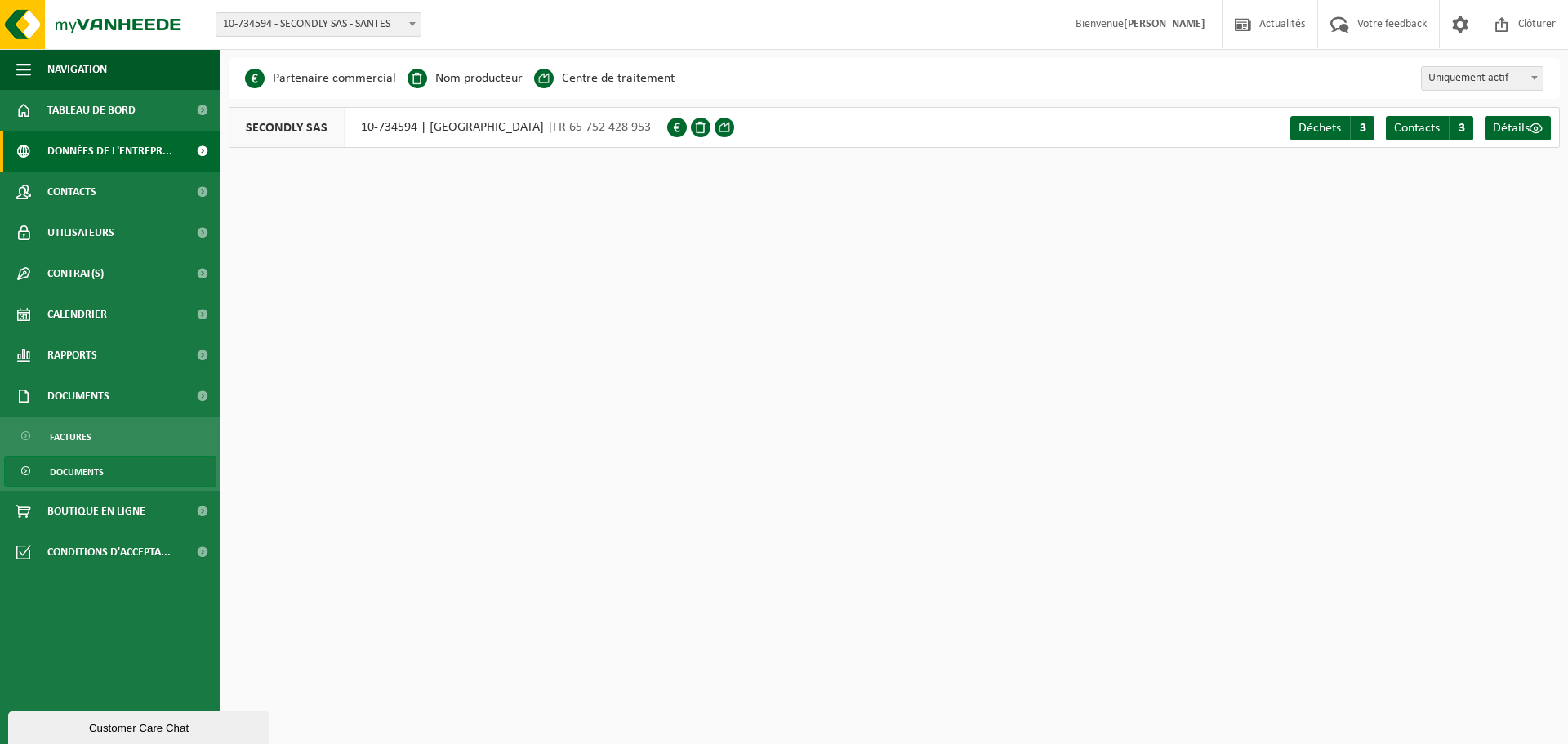
click at [95, 464] on span "Documents" at bounding box center [77, 471] width 54 height 31
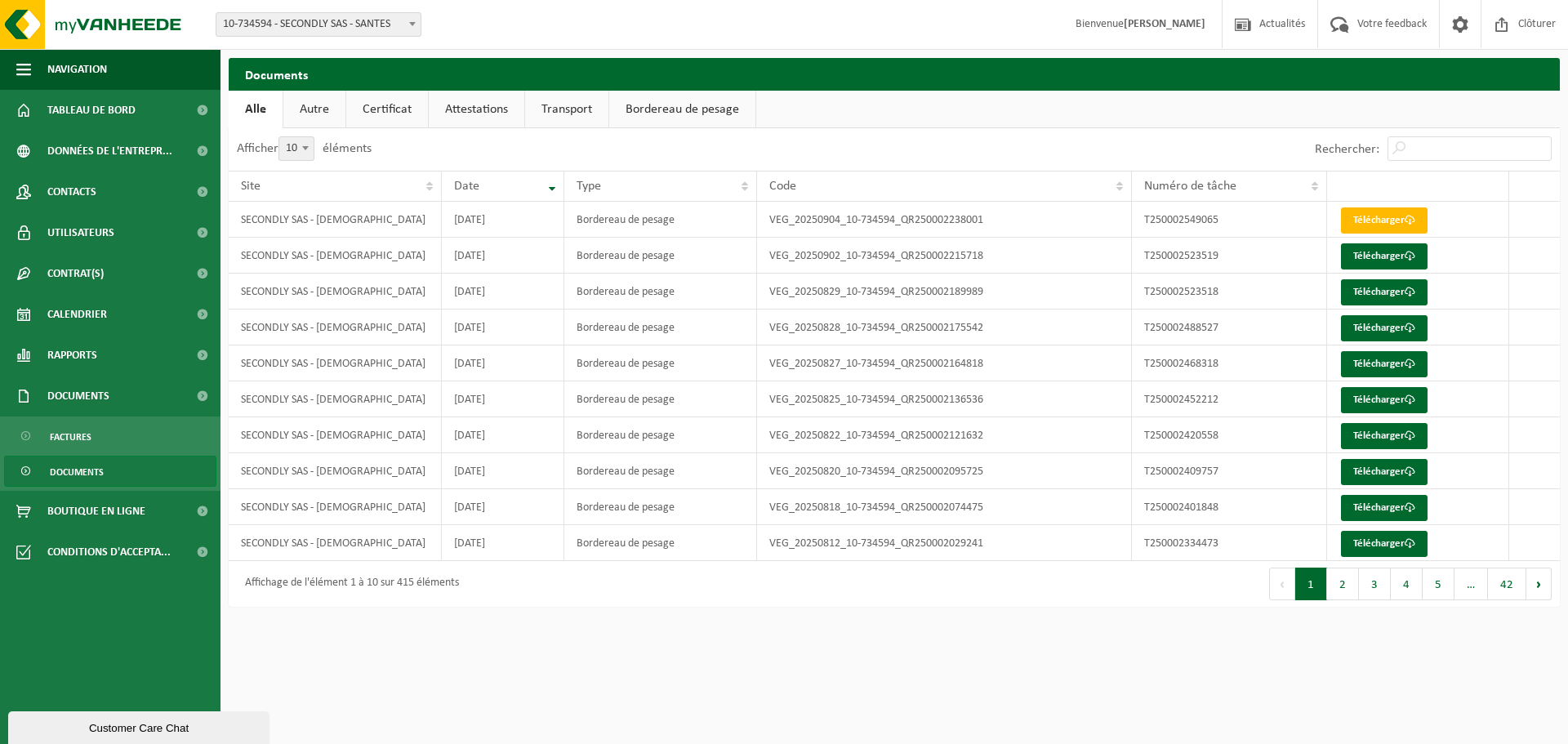
click at [303, 109] on link "Autre" at bounding box center [314, 110] width 62 height 38
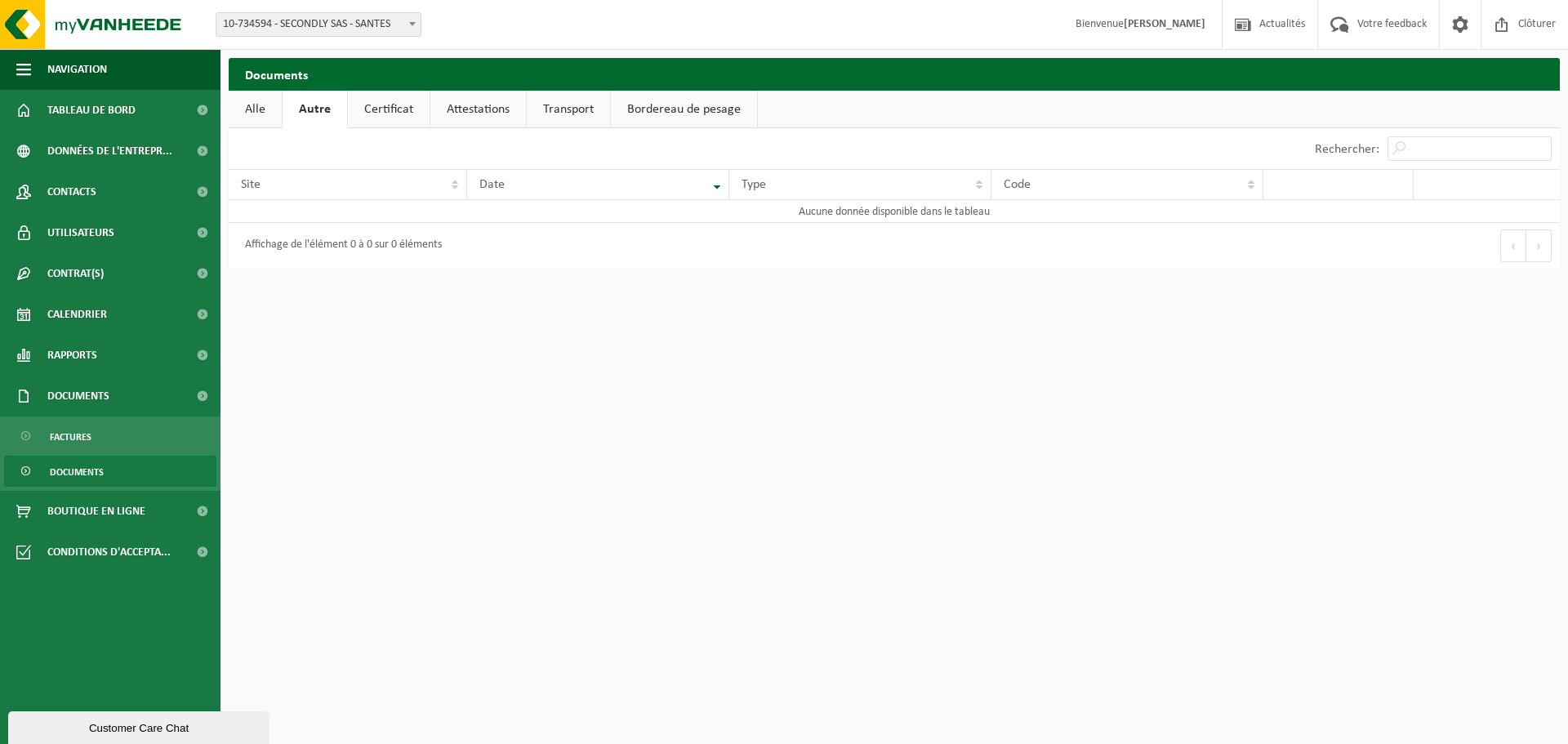
click at [384, 118] on link "Certificat" at bounding box center [389, 110] width 81 height 38
click at [449, 104] on link "Attestations" at bounding box center [476, 110] width 96 height 38
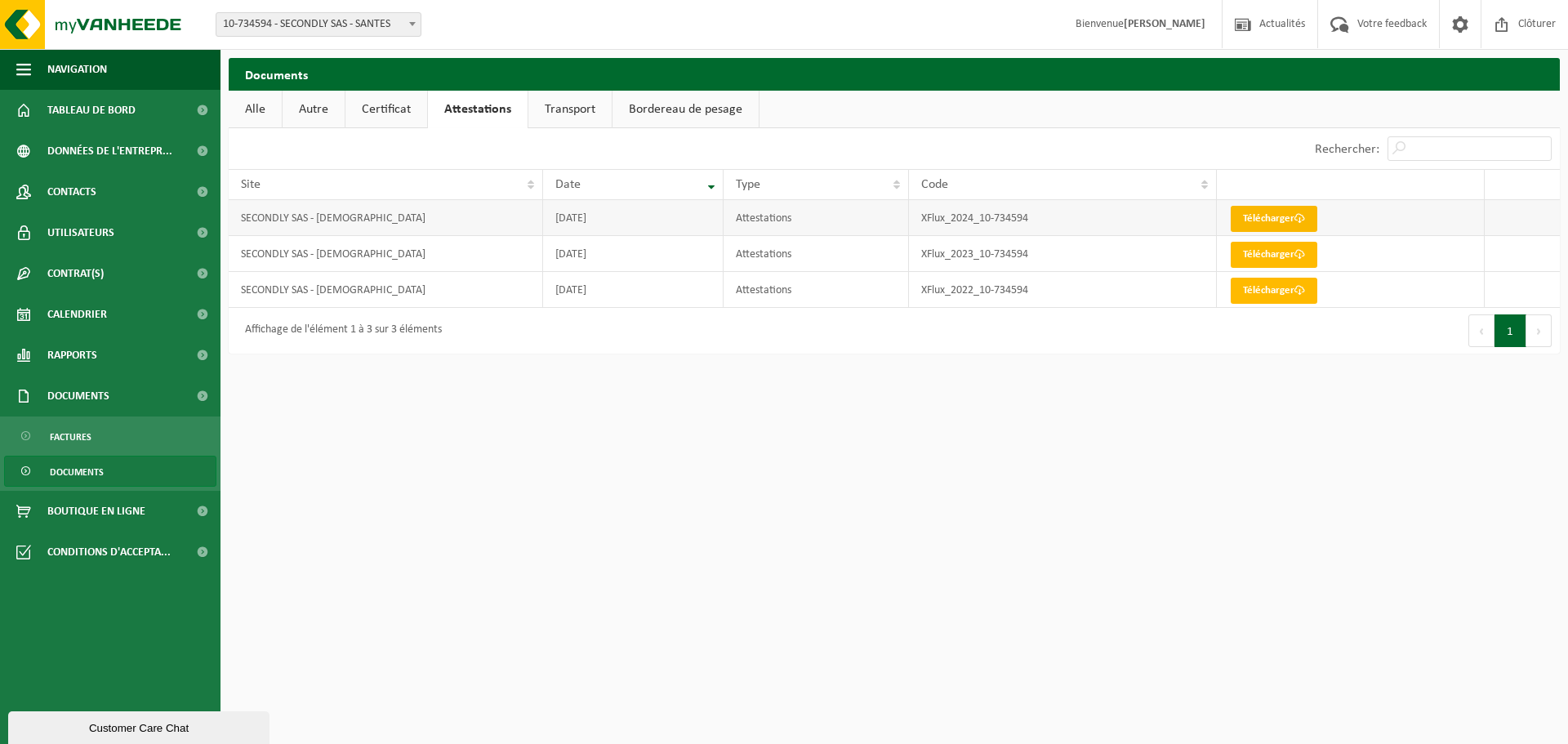
click at [1269, 216] on link "Télécharger" at bounding box center [1273, 219] width 86 height 27
click at [556, 113] on link "Transport" at bounding box center [570, 110] width 83 height 38
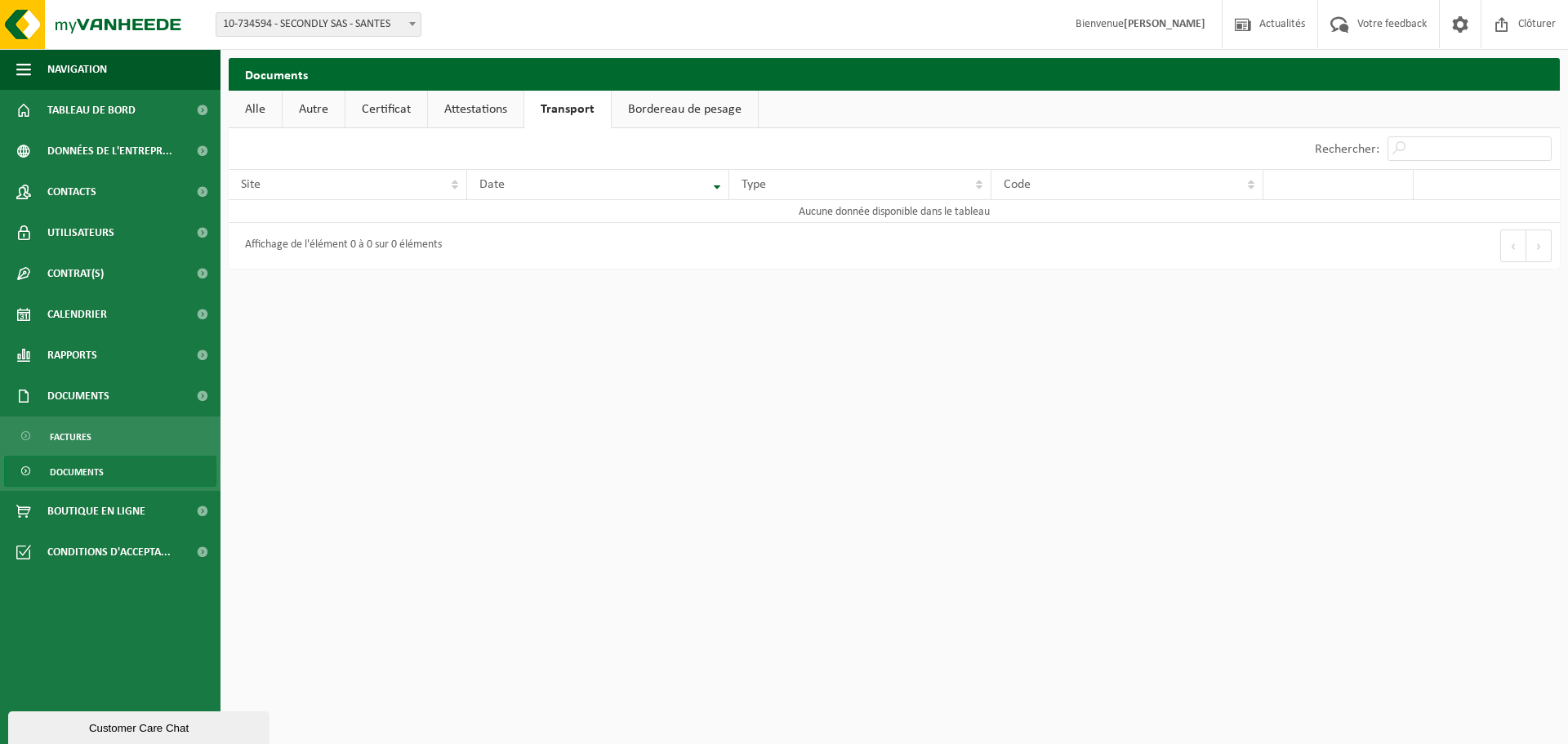
click at [696, 114] on link "Bordereau de pesage" at bounding box center [684, 110] width 146 height 38
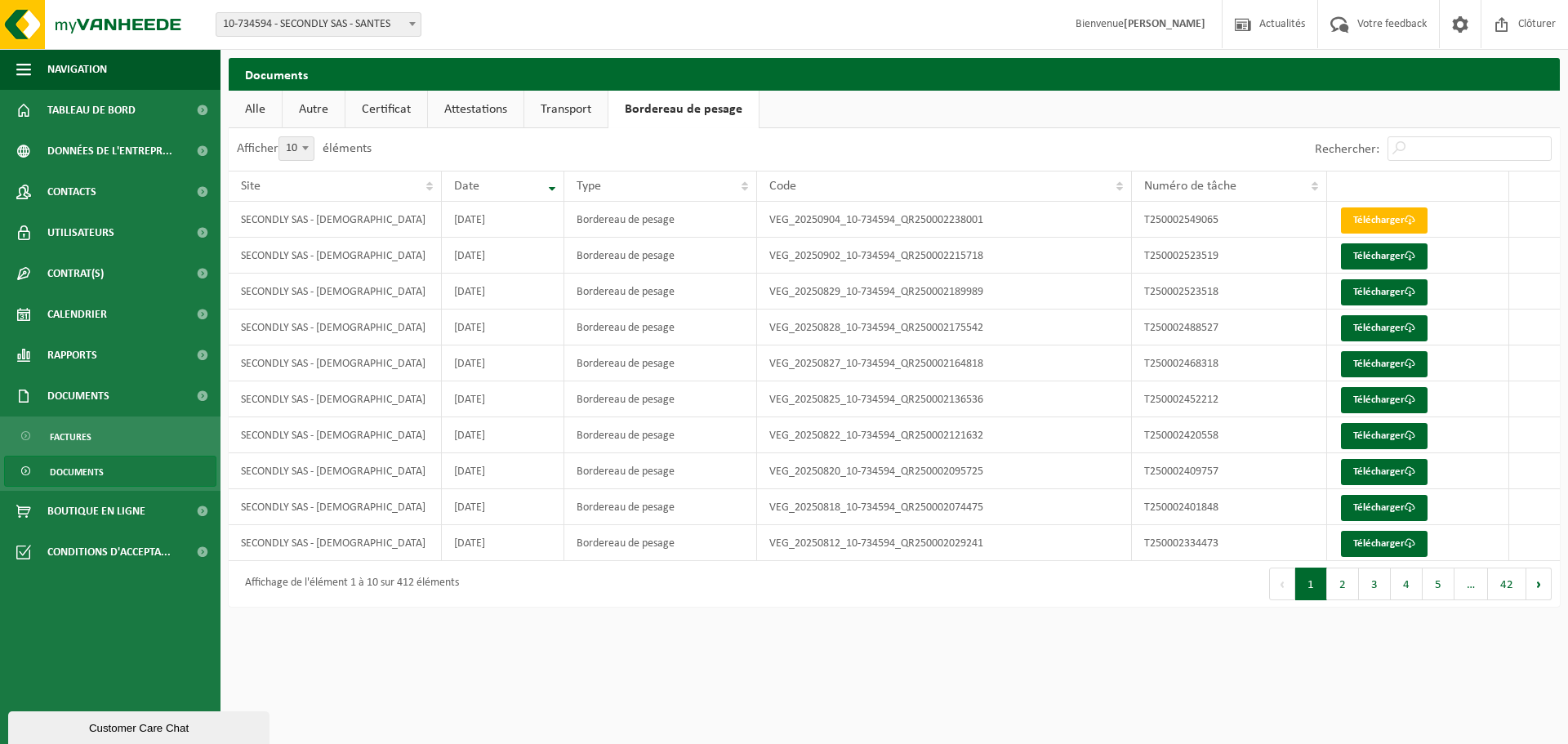
click at [95, 468] on span "Documents" at bounding box center [77, 471] width 54 height 31
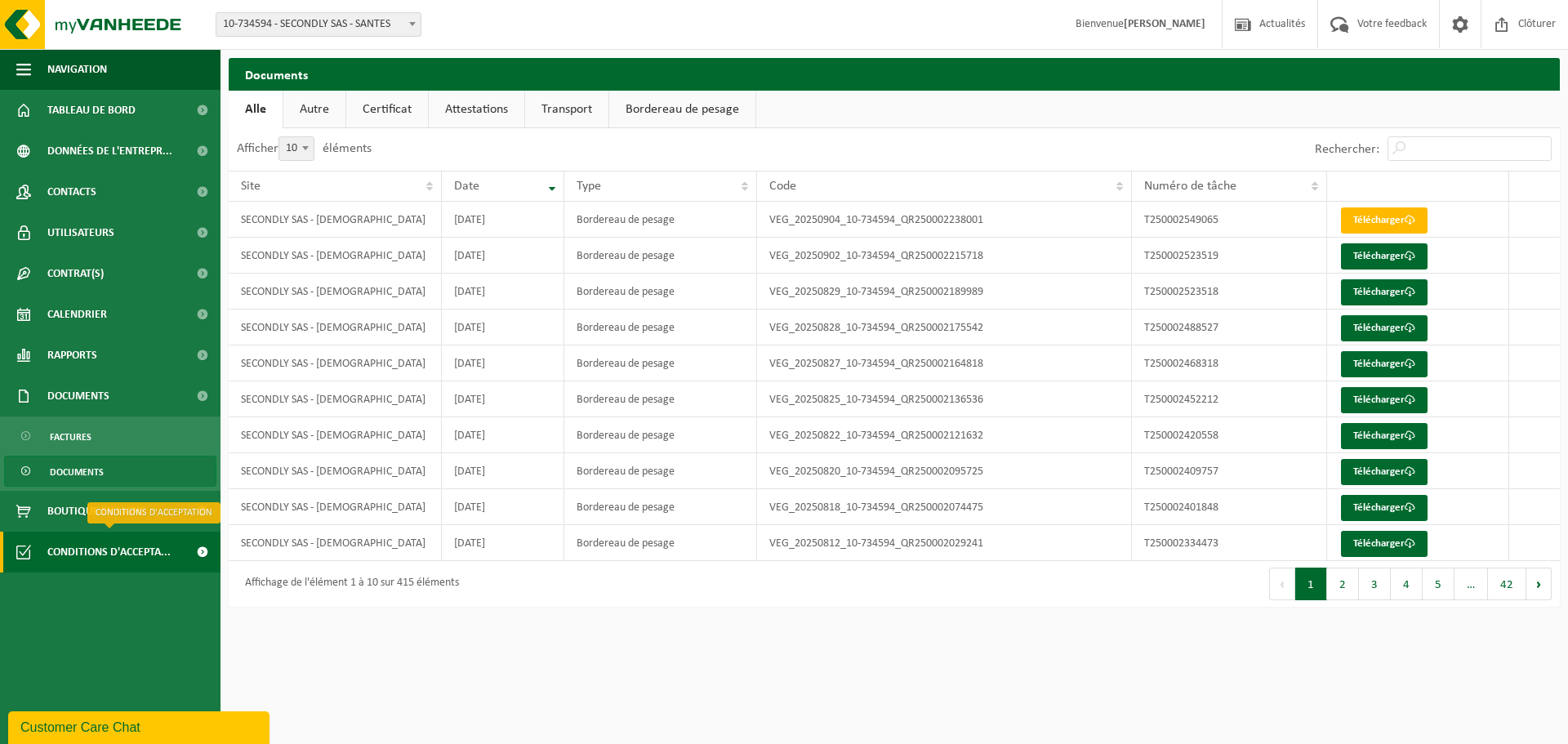
click at [68, 550] on span "Conditions d'accepta..." at bounding box center [109, 552] width 123 height 41
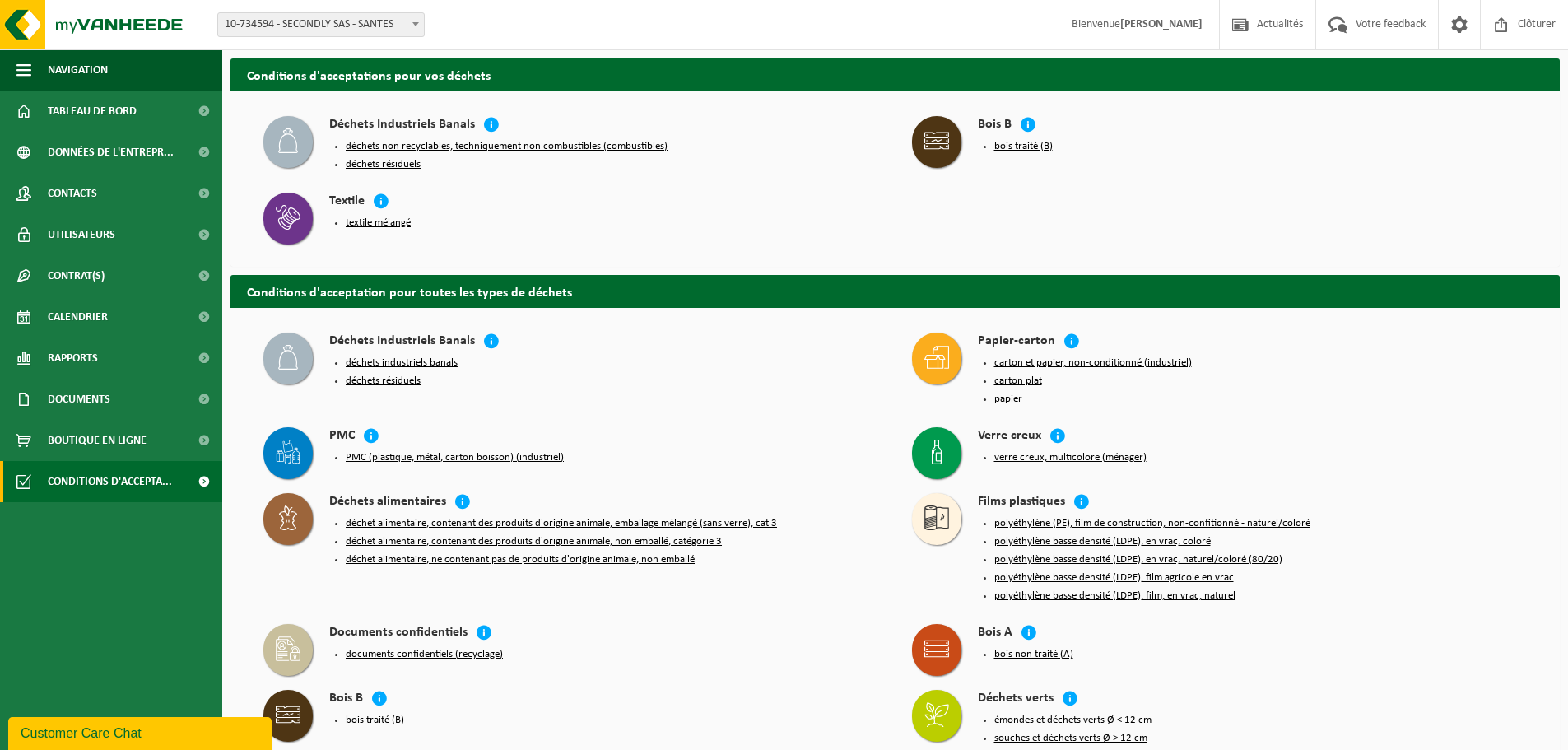
click at [382, 219] on button "textile mélangé" at bounding box center [378, 223] width 65 height 13
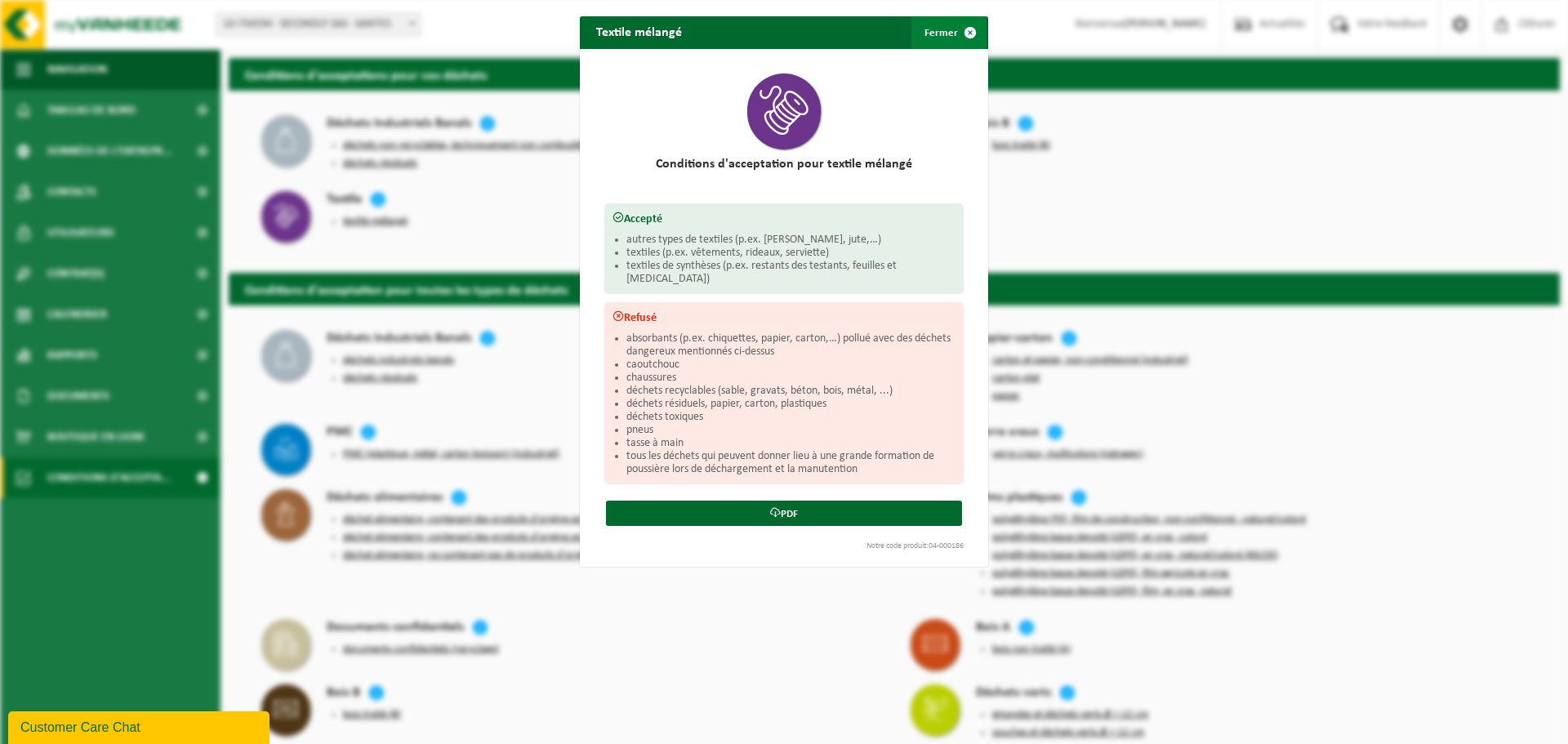
click at [974, 28] on span "button" at bounding box center [970, 32] width 33 height 33
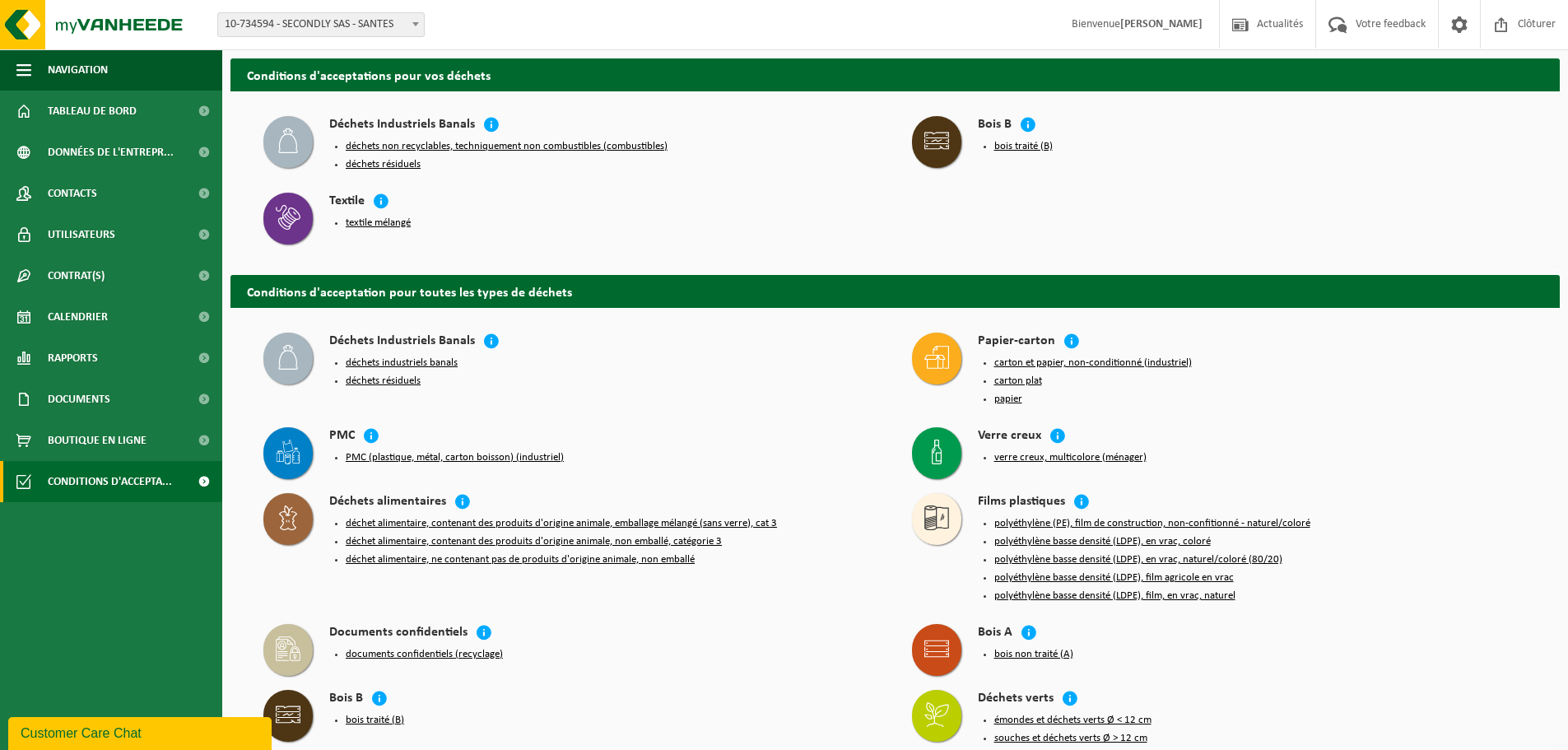
click at [384, 219] on button "textile mélangé" at bounding box center [378, 223] width 65 height 13
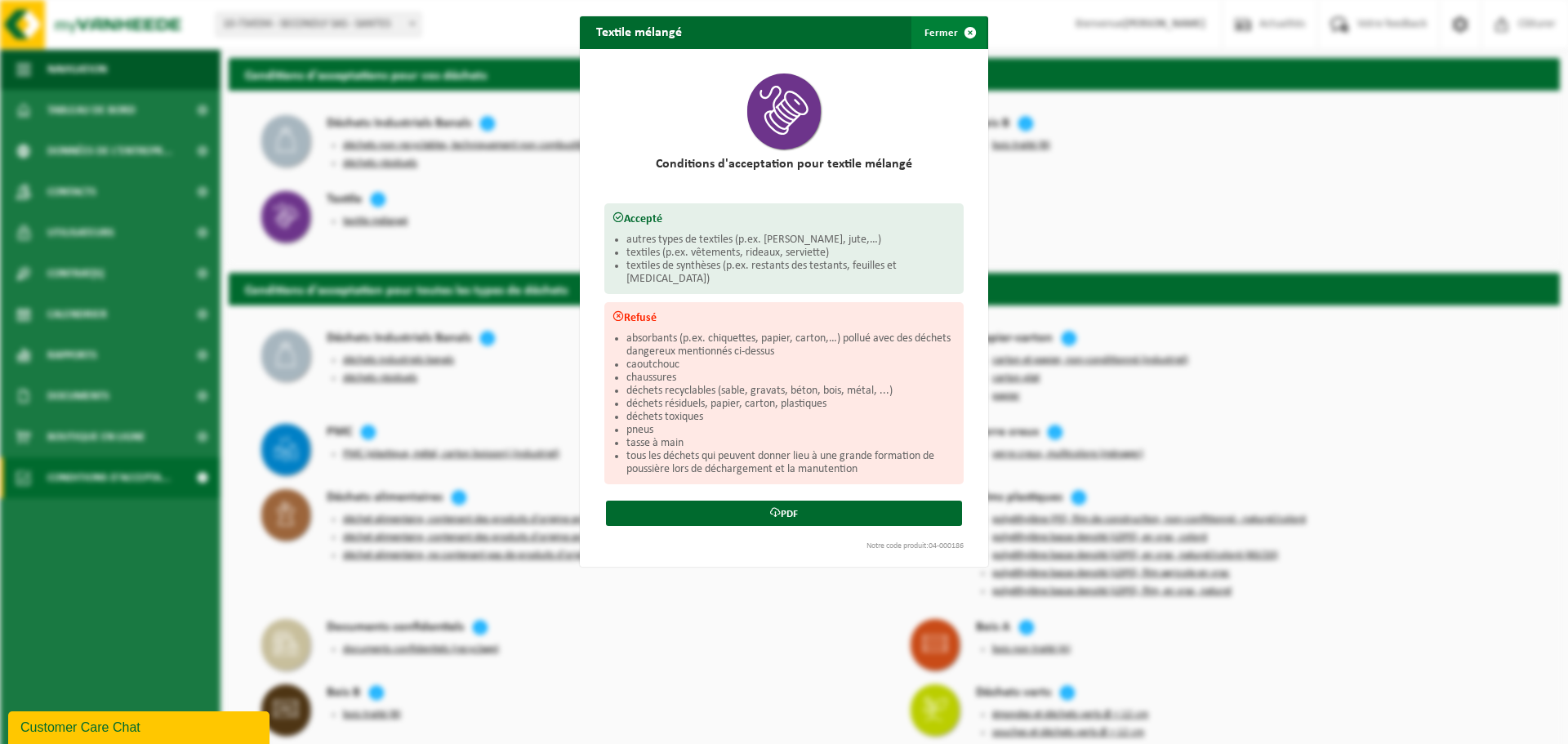
click at [961, 31] on span "button" at bounding box center [970, 32] width 33 height 33
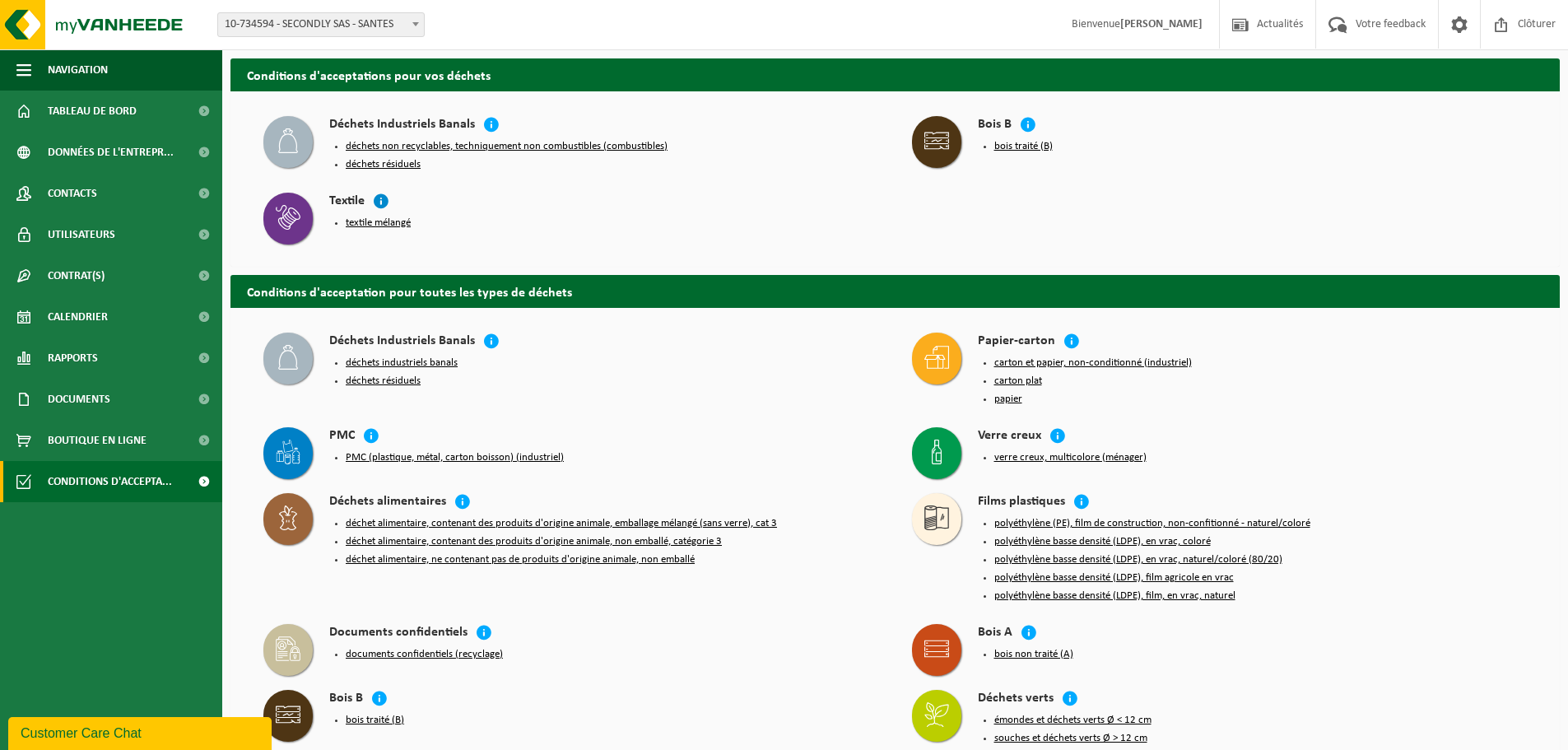
click at [374, 198] on icon at bounding box center [381, 200] width 16 height 16
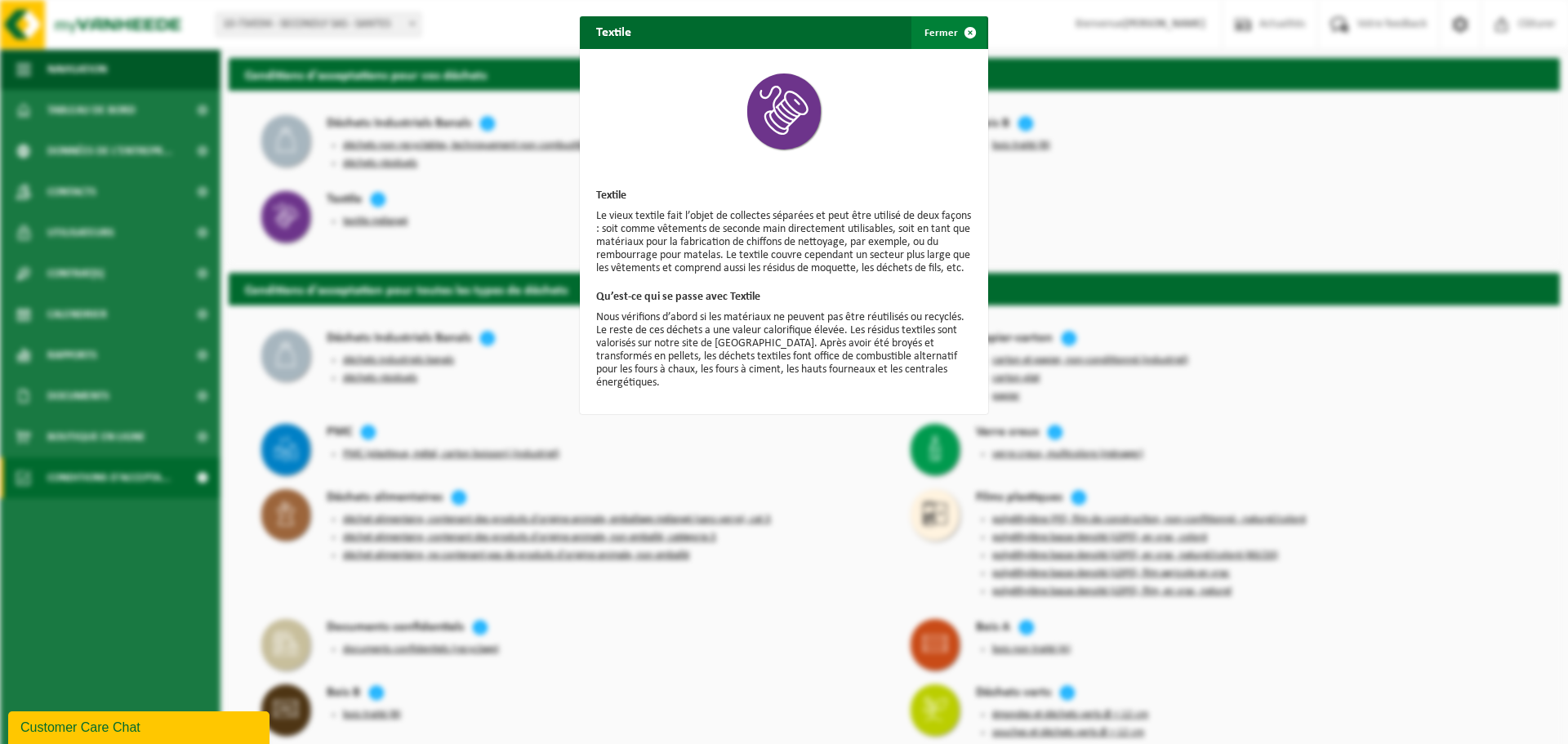
click at [969, 33] on span "button" at bounding box center [970, 32] width 33 height 33
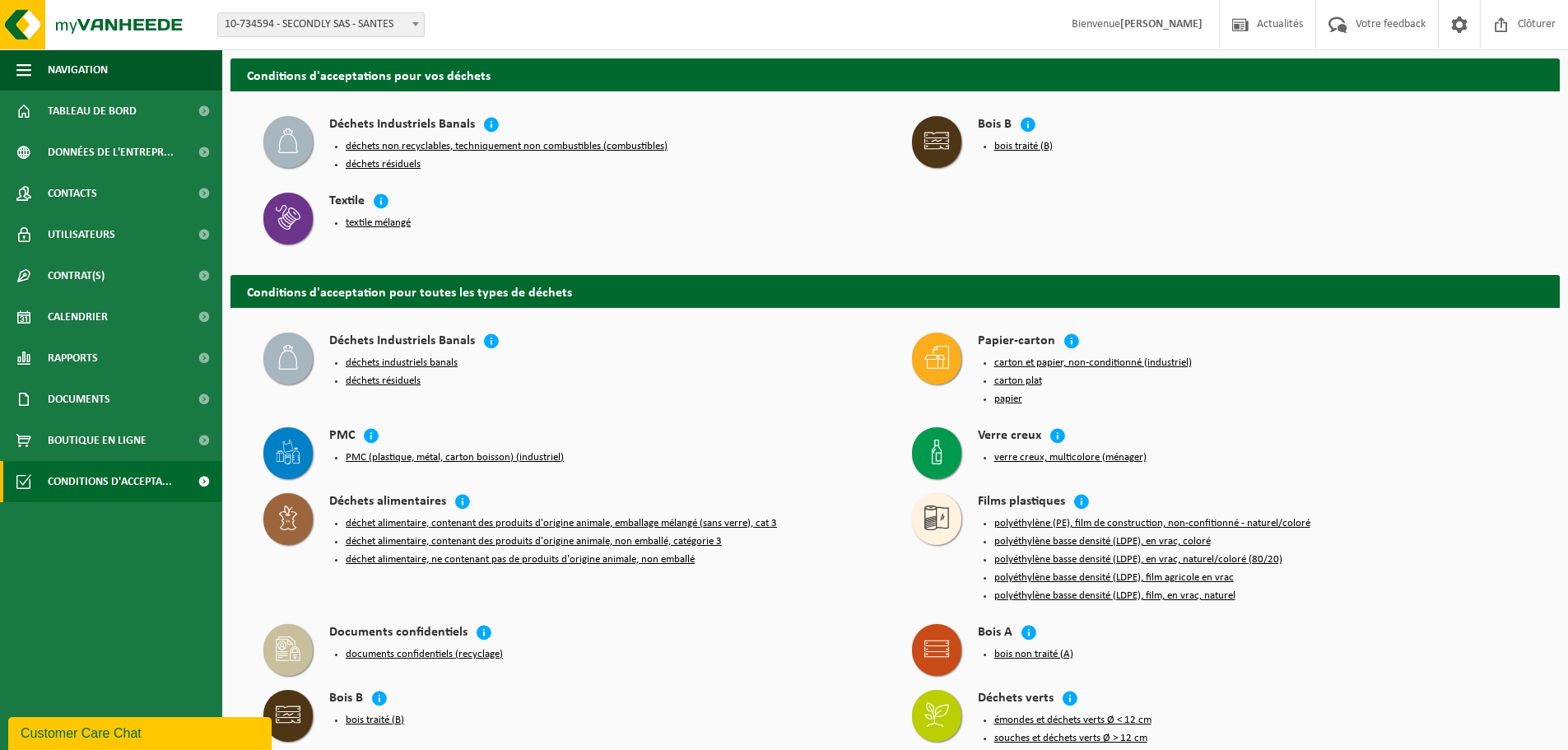
click at [369, 219] on button "textile mélangé" at bounding box center [378, 223] width 65 height 13
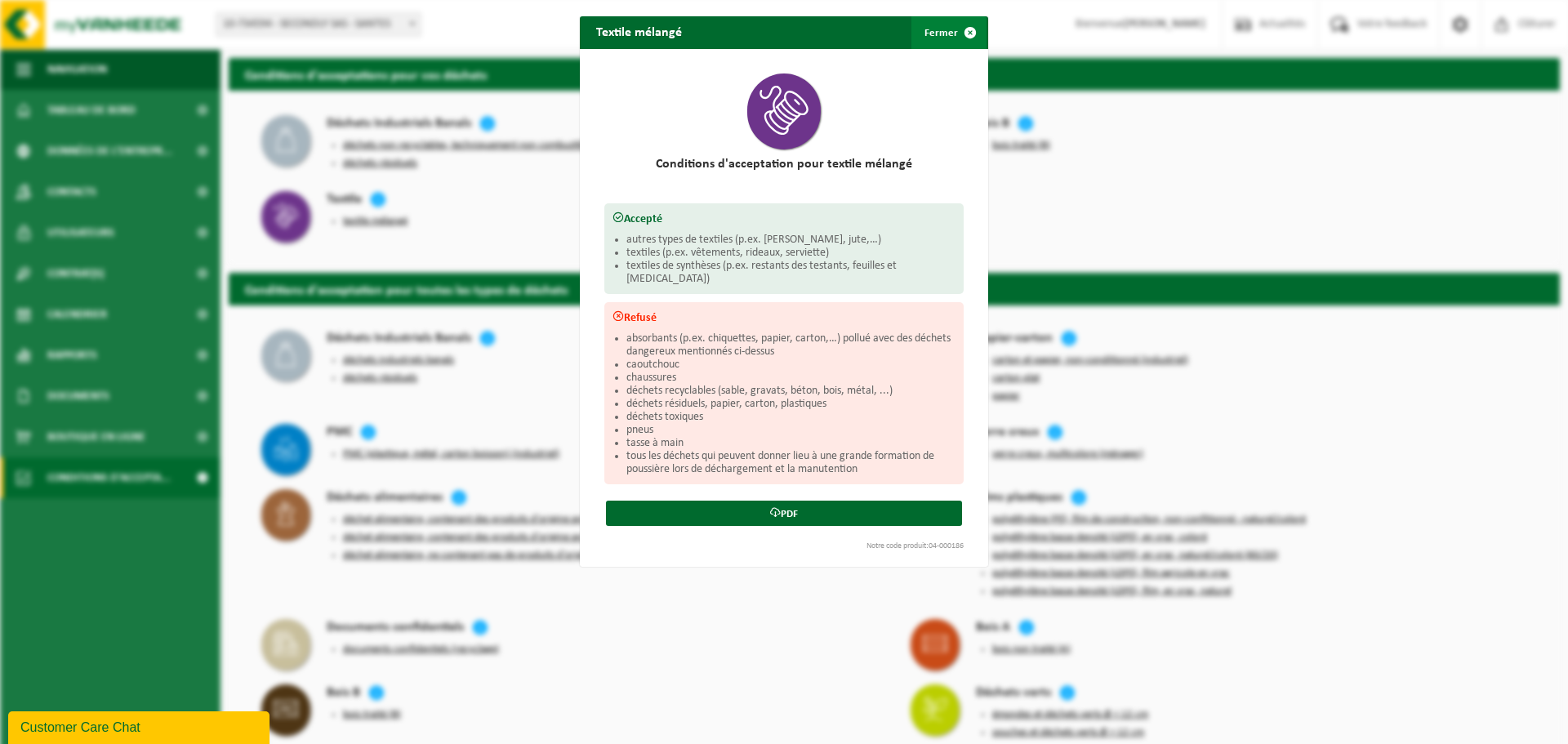
click at [961, 33] on span "button" at bounding box center [970, 32] width 33 height 33
